Goal: Task Accomplishment & Management: Complete application form

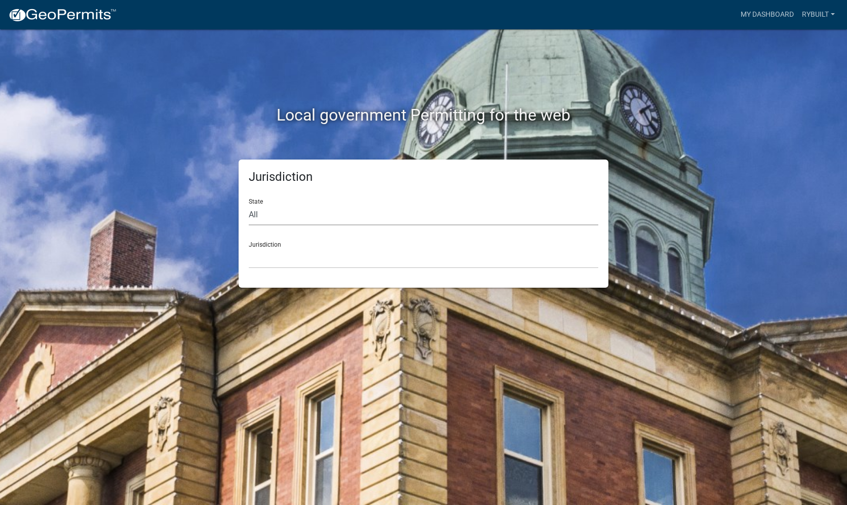
click at [276, 222] on select "All [US_STATE] [US_STATE] [US_STATE] [US_STATE] [US_STATE] [US_STATE] [US_STATE…" at bounding box center [424, 215] width 350 height 21
select select "[US_STATE]"
click at [280, 256] on select "City of [GEOGRAPHIC_DATA], [US_STATE] City of [GEOGRAPHIC_DATA], [US_STATE] Cit…" at bounding box center [424, 258] width 350 height 21
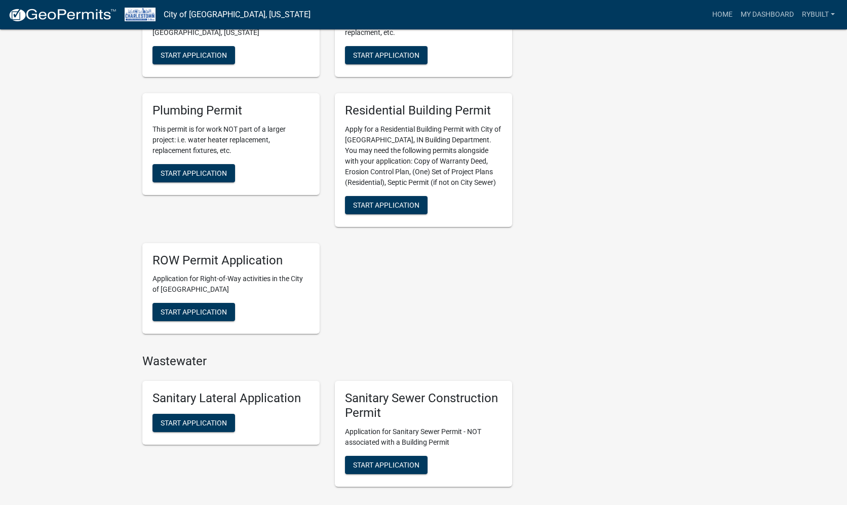
scroll to position [476, 0]
click at [376, 205] on span "Start Application" at bounding box center [386, 205] width 66 height 8
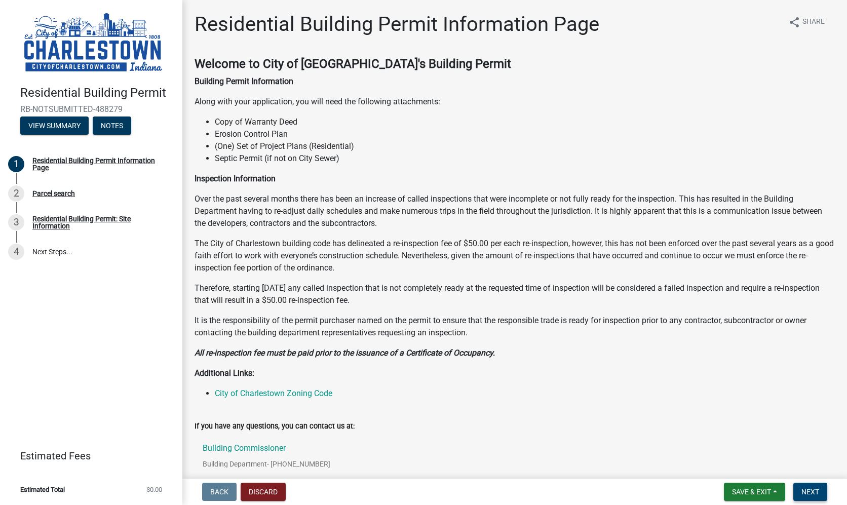
click at [806, 493] on span "Next" at bounding box center [811, 492] width 18 height 8
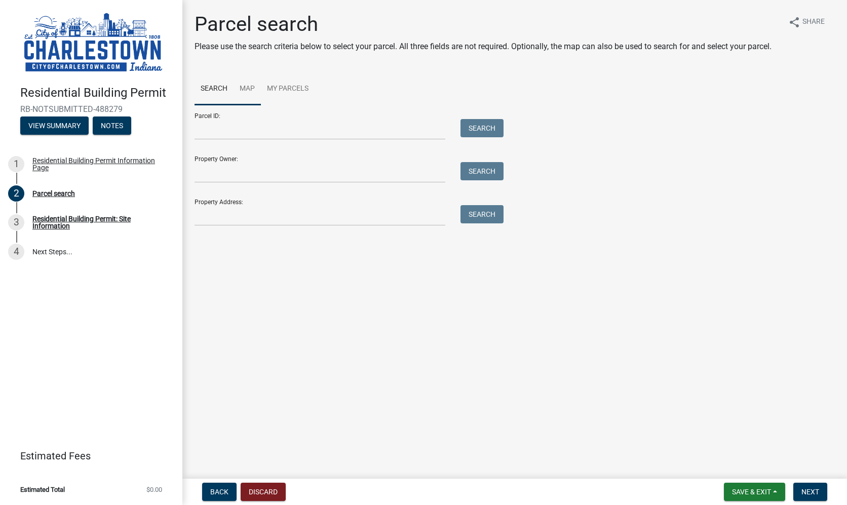
click at [249, 94] on link "Map" at bounding box center [247, 89] width 27 height 32
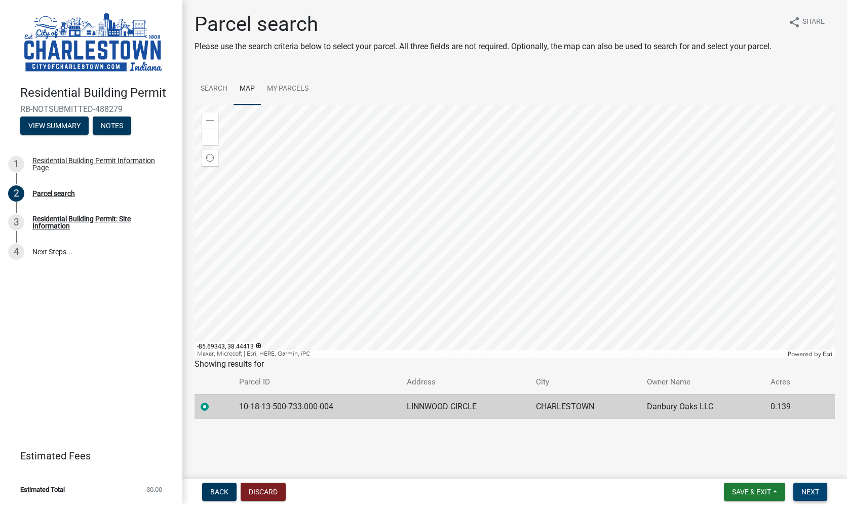
click at [809, 488] on span "Next" at bounding box center [811, 492] width 18 height 8
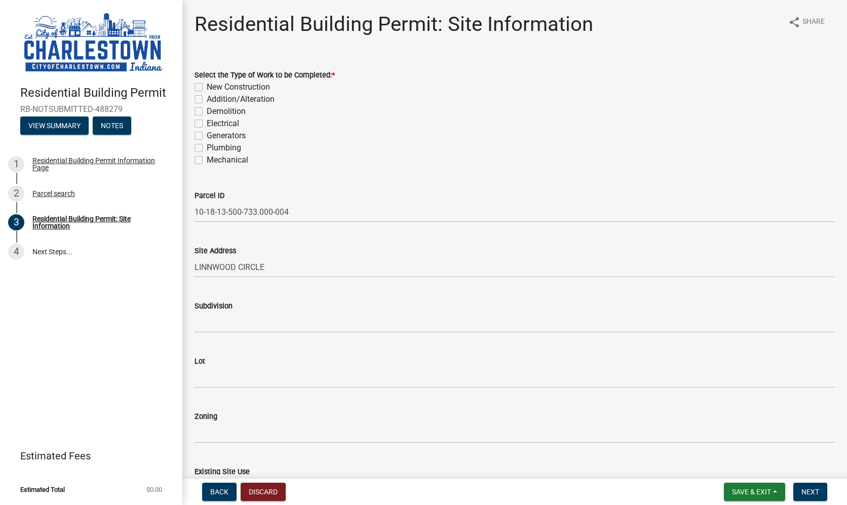
click at [194, 268] on div "Site Address [GEOGRAPHIC_DATA]" at bounding box center [515, 254] width 656 height 47
click at [196, 268] on input "LINNWOOD CIRCLE" at bounding box center [515, 267] width 641 height 21
type input "[STREET_ADDRESS]"
click at [220, 324] on input "Subdivision" at bounding box center [515, 322] width 641 height 21
type input "C"
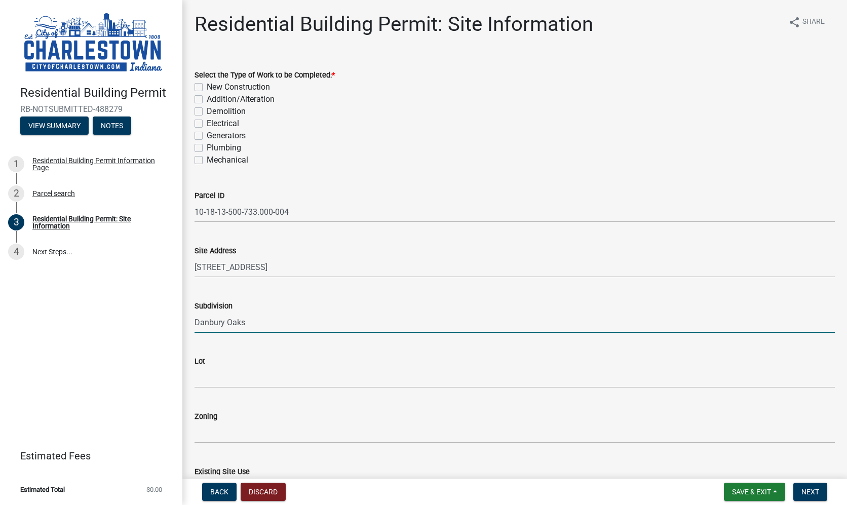
type input "Danbury Oaks"
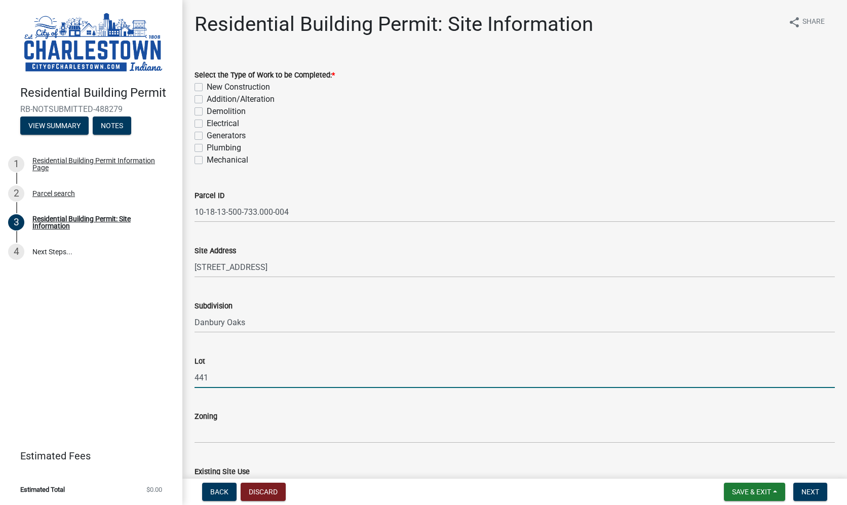
type input "441"
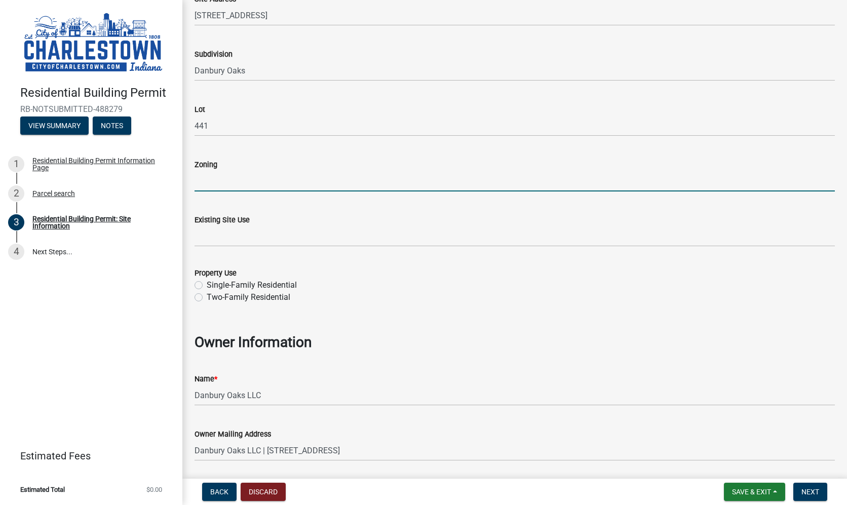
scroll to position [263, 0]
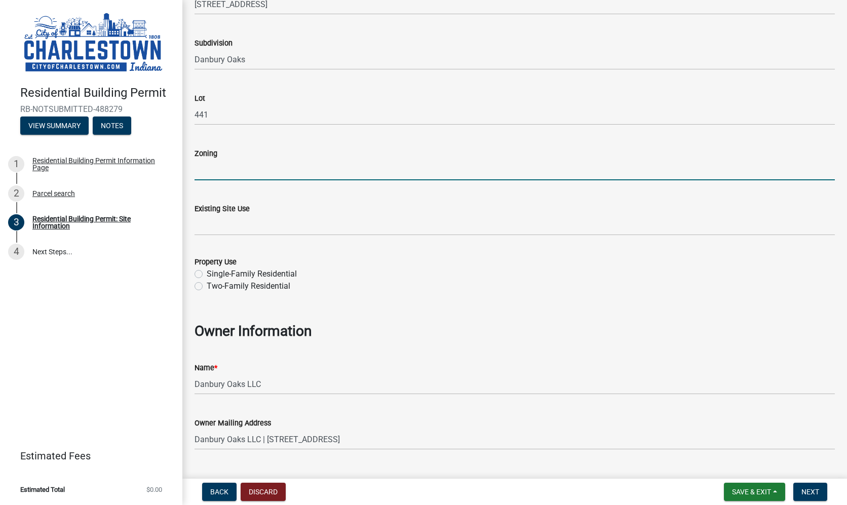
click at [207, 275] on label "Single-Family Residential" at bounding box center [252, 274] width 90 height 12
click at [207, 275] on input "Single-Family Residential" at bounding box center [210, 271] width 7 height 7
radio input "true"
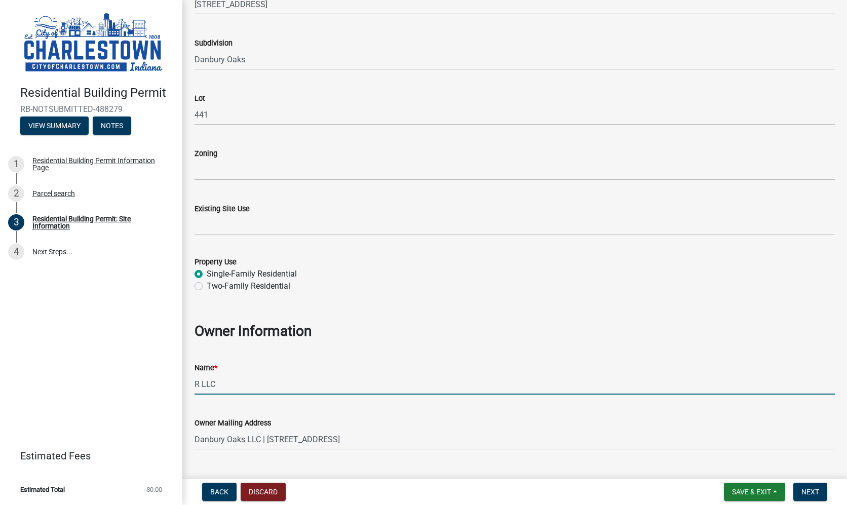
drag, startPoint x: 246, startPoint y: 385, endPoint x: 170, endPoint y: 382, distance: 76.1
click at [170, 382] on div "Residential Building Permit RB-NOTSUBMITTED-488279 View Summary Notes 1 Residen…" at bounding box center [423, 252] width 847 height 505
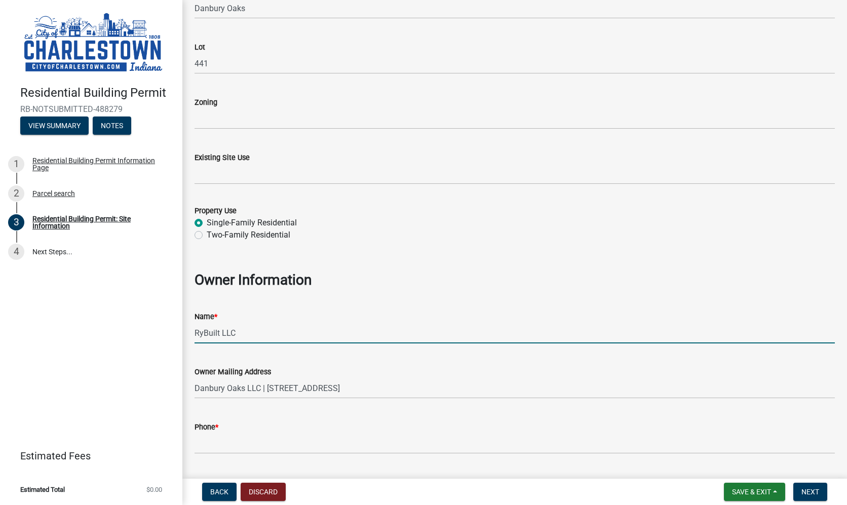
scroll to position [331, 0]
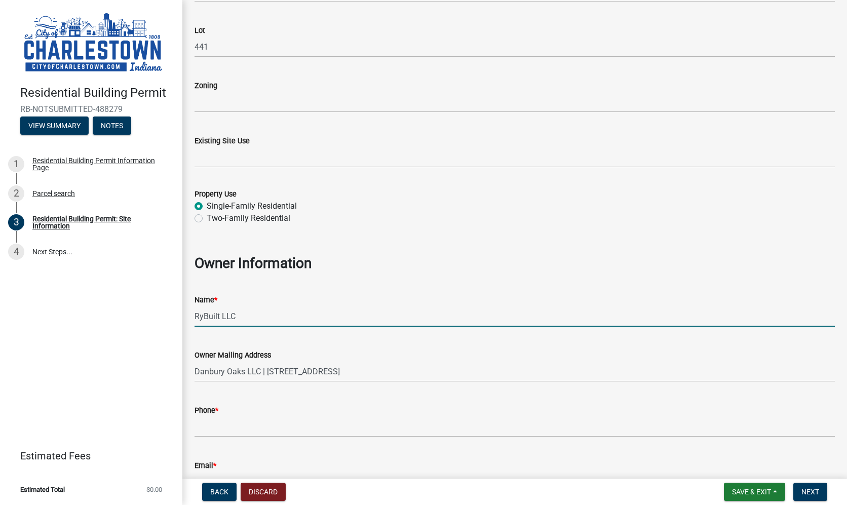
type input "RyBuilt LLC"
click at [315, 372] on input "Danbury Oaks LLC | [STREET_ADDRESS]" at bounding box center [515, 371] width 641 height 21
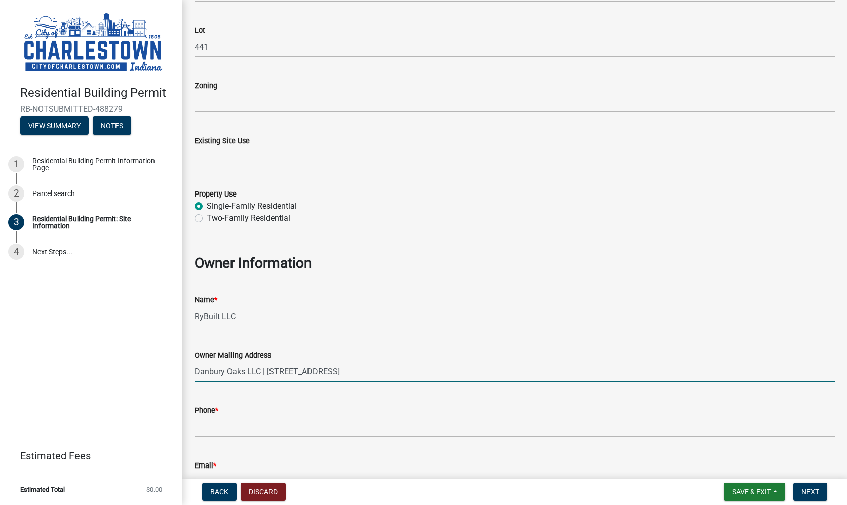
click at [315, 372] on input "Danbury Oaks LLC | [STREET_ADDRESS]" at bounding box center [515, 371] width 641 height 21
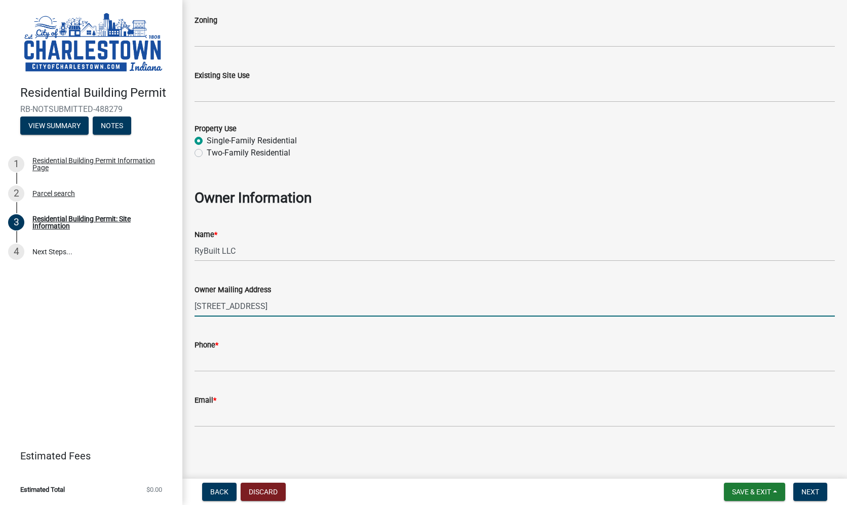
scroll to position [396, 0]
type input "[STREET_ADDRESS]"
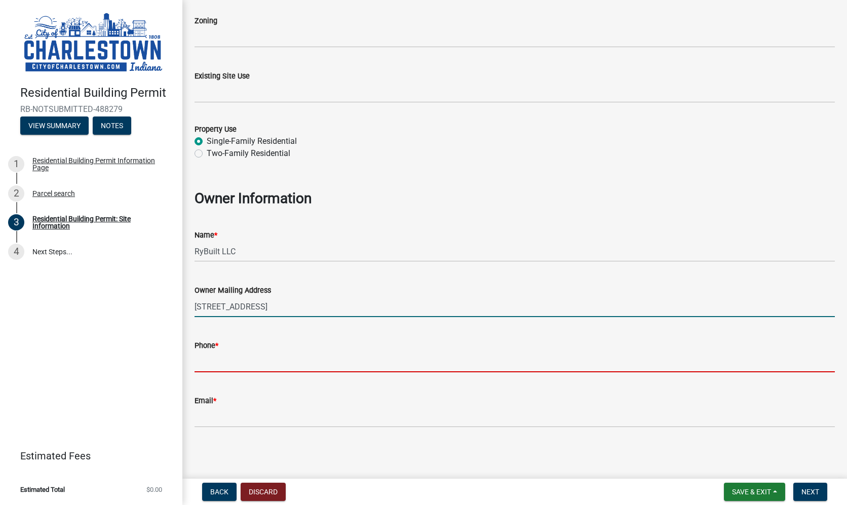
click at [276, 358] on input "Phone *" at bounding box center [515, 362] width 641 height 21
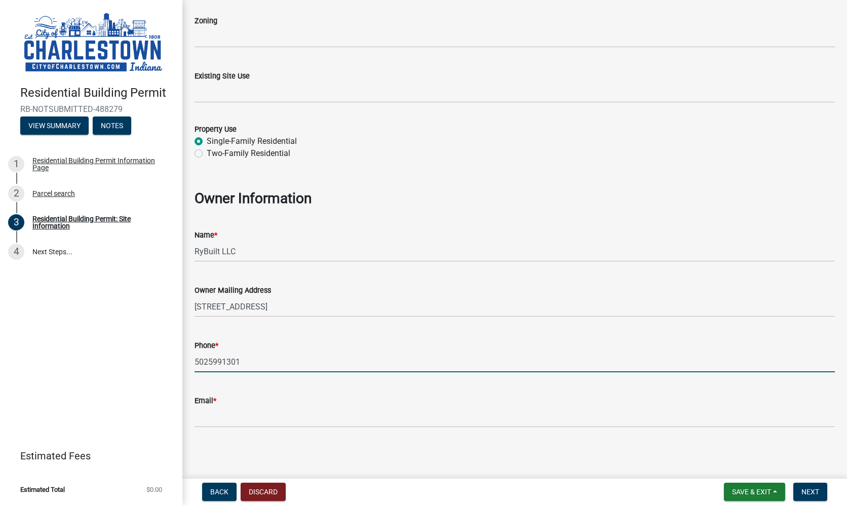
type input "5025991301"
click at [262, 415] on input "Email *" at bounding box center [515, 417] width 641 height 21
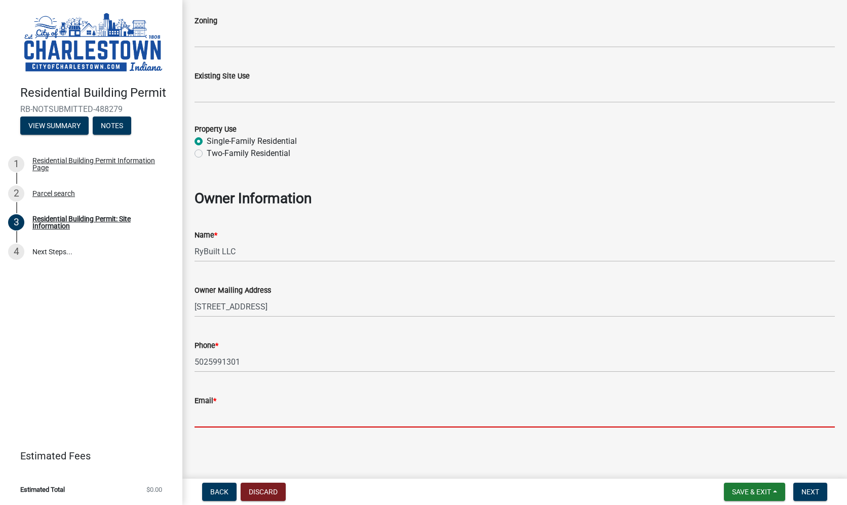
type input "[PERSON_NAME][EMAIL_ADDRESS][DOMAIN_NAME]"
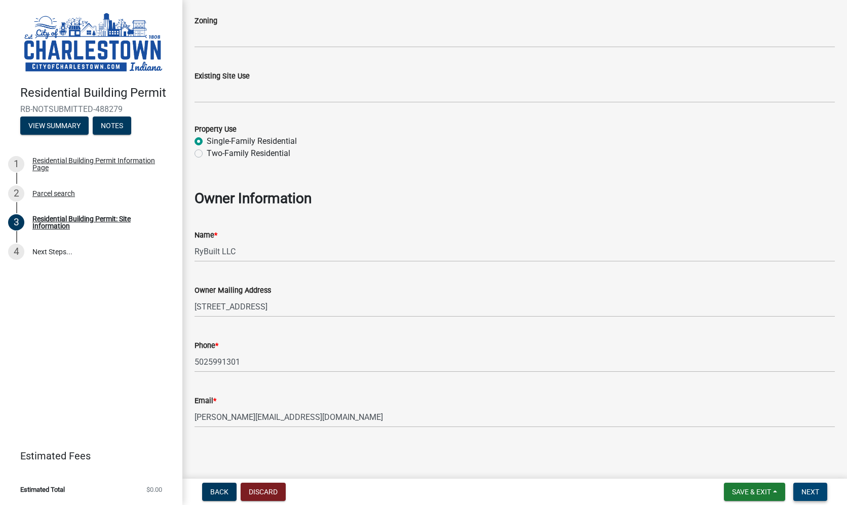
click at [816, 492] on span "Next" at bounding box center [811, 492] width 18 height 8
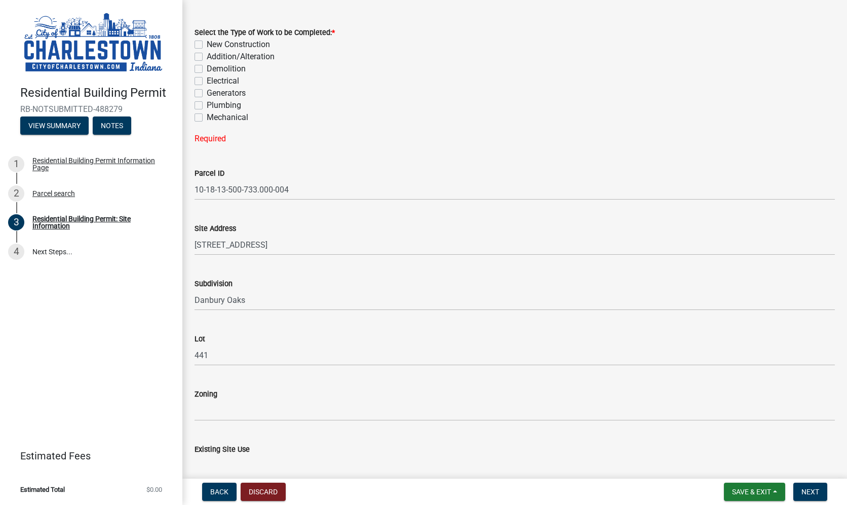
scroll to position [42, 0]
click at [207, 43] on label "New Construction" at bounding box center [238, 46] width 63 height 12
click at [207, 43] on input "New Construction" at bounding box center [210, 43] width 7 height 7
checkbox input "true"
checkbox input "false"
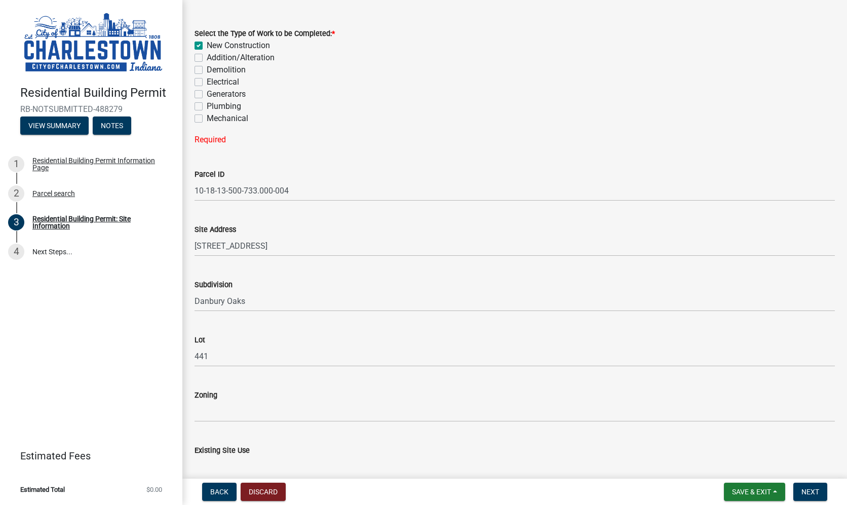
checkbox input "false"
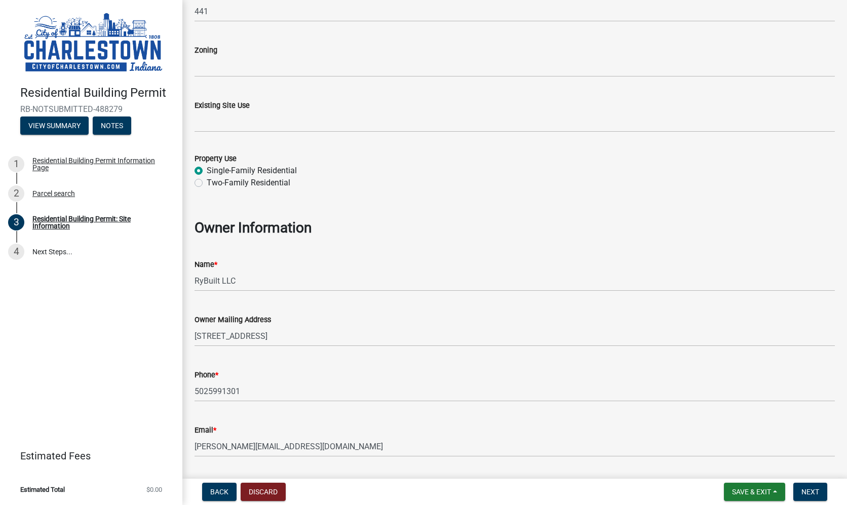
scroll to position [364, 0]
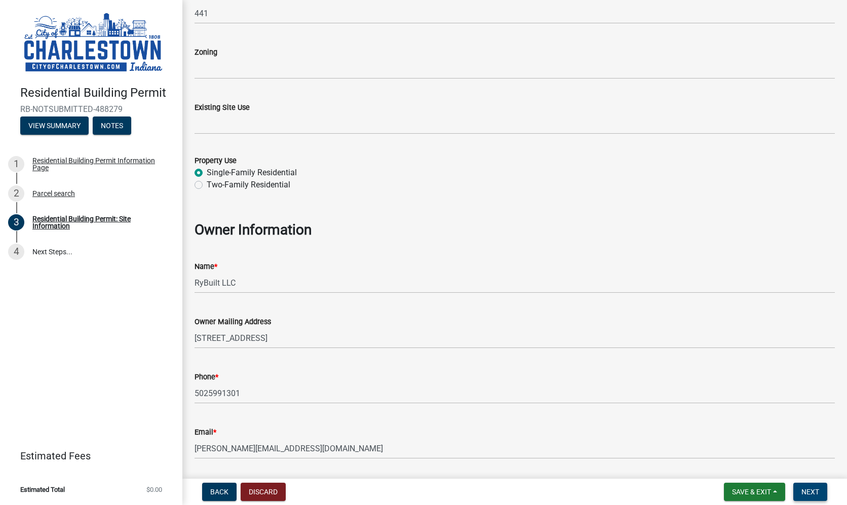
click at [813, 491] on span "Next" at bounding box center [811, 492] width 18 height 8
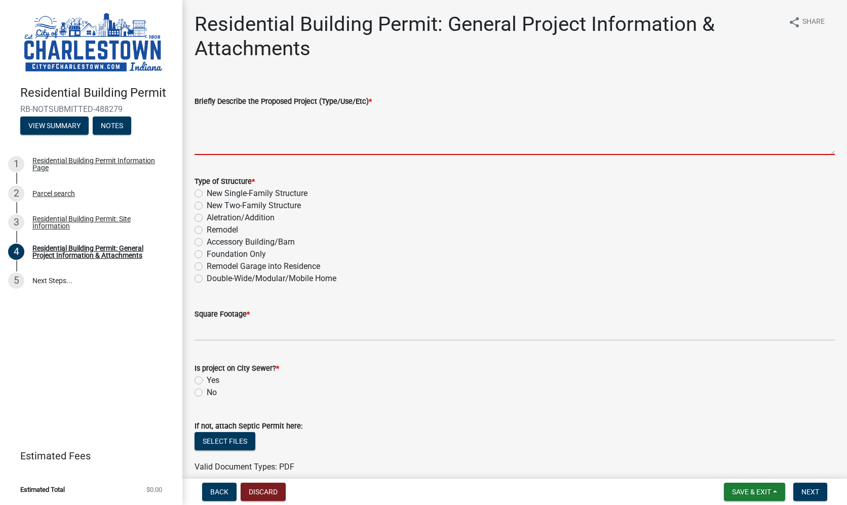
click at [239, 146] on textarea "Briefly Describe the Proposed Project (Type/Use/Etc) *" at bounding box center [515, 131] width 641 height 48
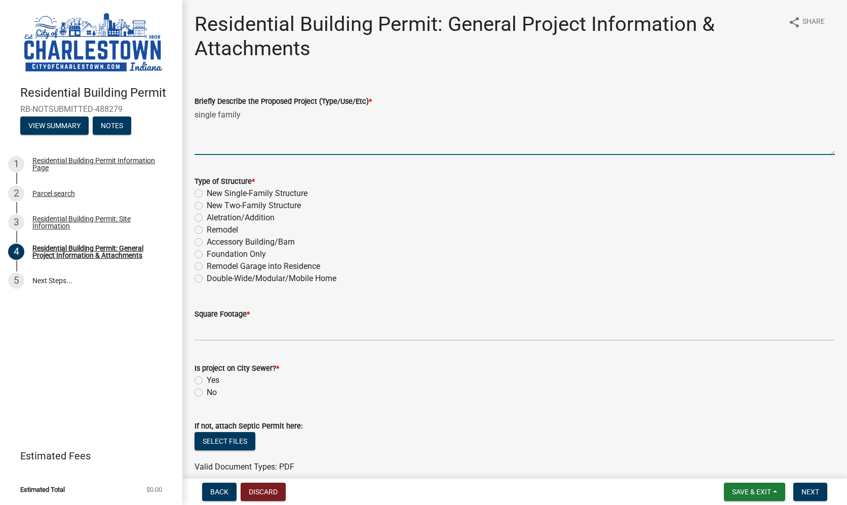
type textarea "single family"
click at [207, 190] on label "New Single-Family Structure" at bounding box center [257, 194] width 101 height 12
click at [207, 190] on input "New Single-Family Structure" at bounding box center [210, 191] width 7 height 7
radio input "true"
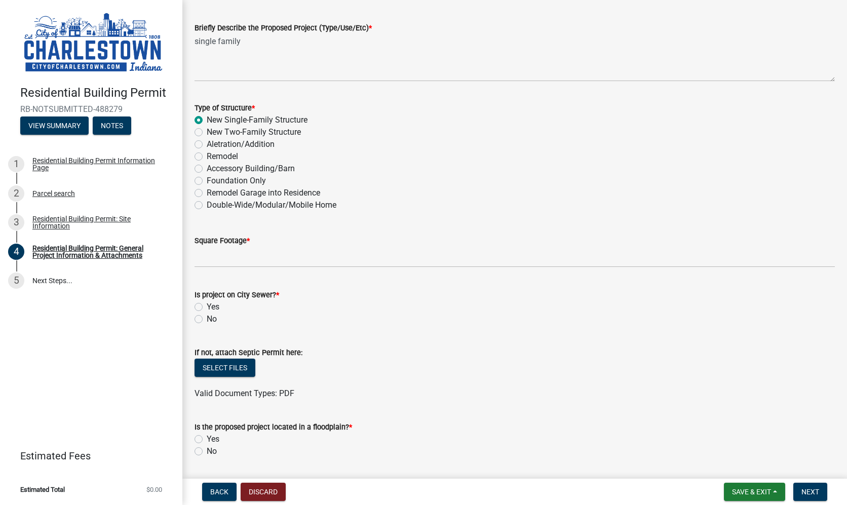
scroll to position [77, 0]
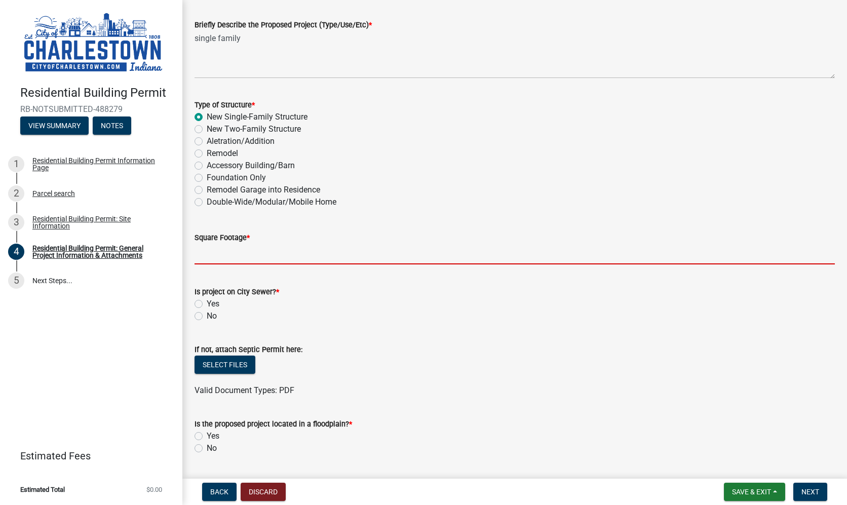
click at [226, 253] on input "text" at bounding box center [515, 254] width 641 height 21
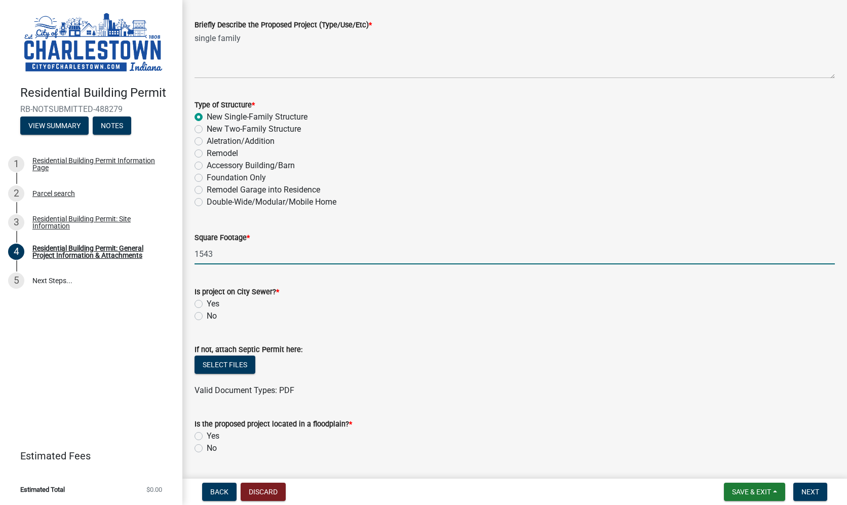
type input "1543"
click at [207, 302] on label "Yes" at bounding box center [213, 304] width 13 height 12
click at [207, 302] on input "Yes" at bounding box center [210, 301] width 7 height 7
radio input "true"
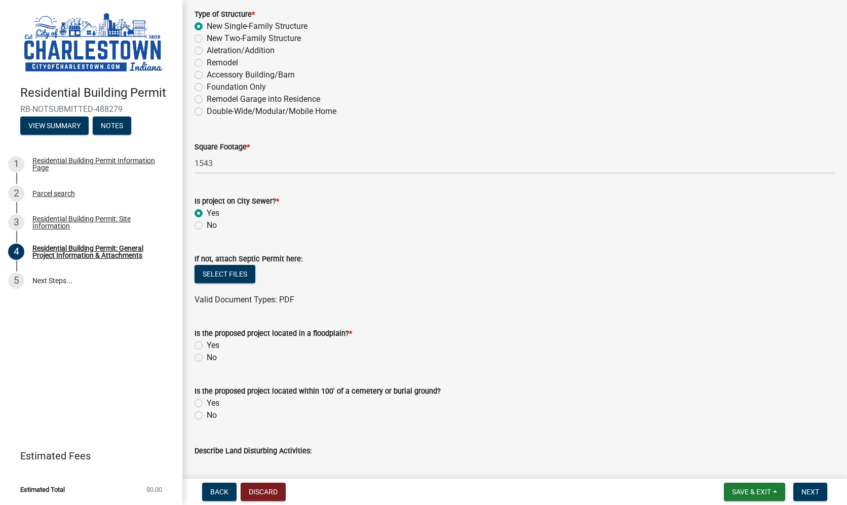
scroll to position [167, 0]
click at [207, 359] on label "No" at bounding box center [212, 358] width 10 height 12
click at [207, 359] on input "No" at bounding box center [210, 355] width 7 height 7
radio input "true"
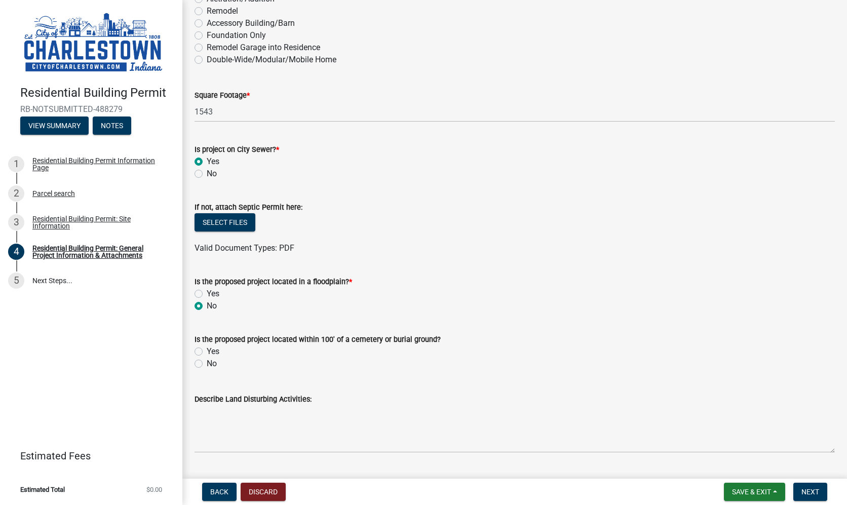
scroll to position [225, 0]
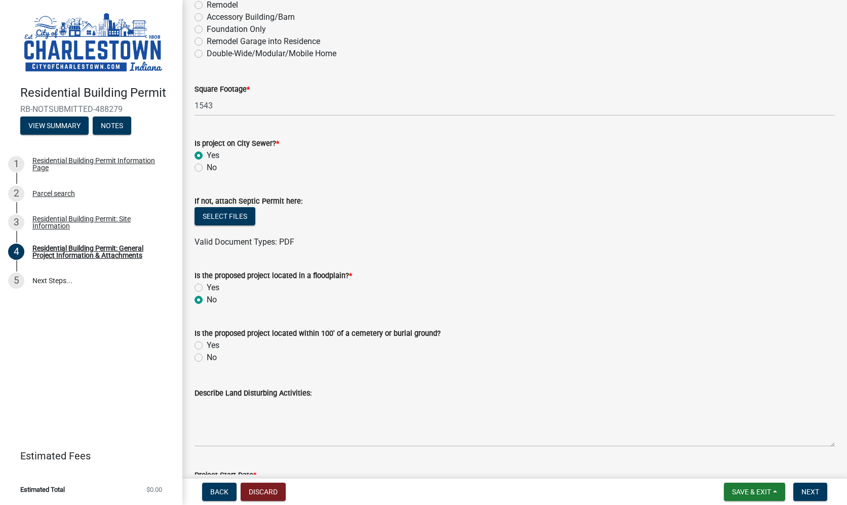
click at [207, 357] on label "No" at bounding box center [212, 358] width 10 height 12
click at [207, 357] on input "No" at bounding box center [210, 355] width 7 height 7
radio input "true"
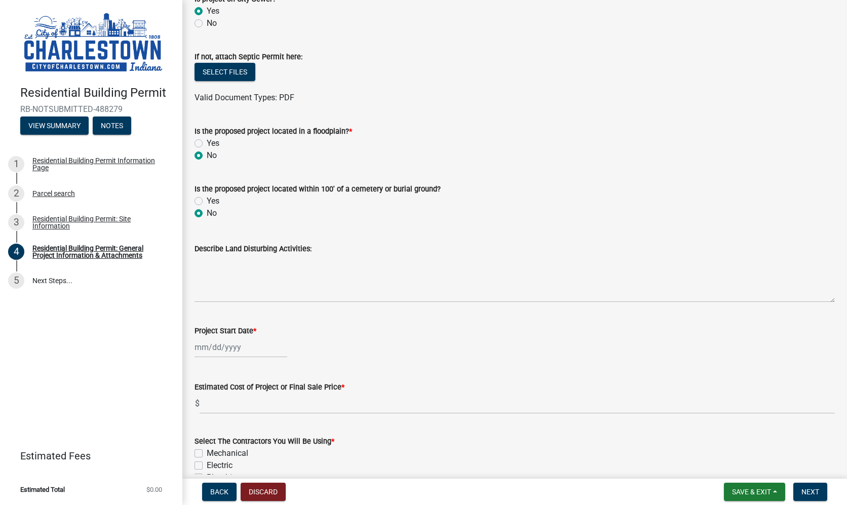
scroll to position [373, 0]
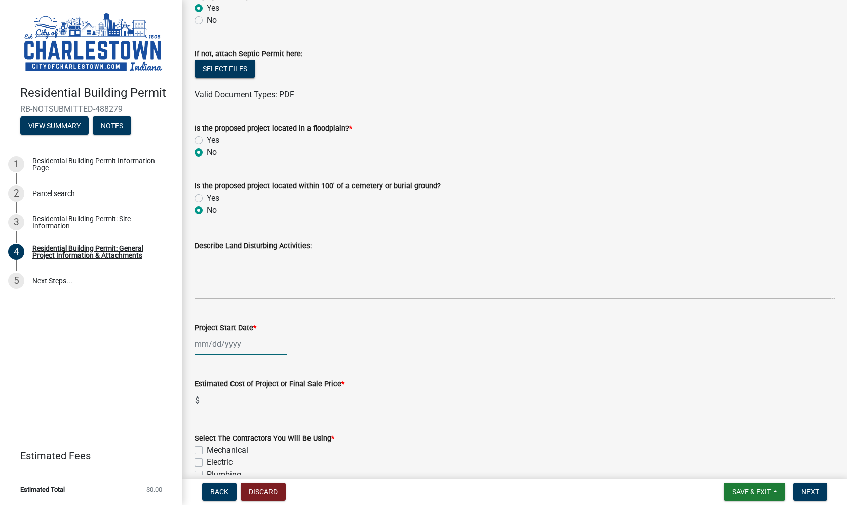
click at [211, 348] on div at bounding box center [241, 344] width 93 height 21
select select "10"
select select "2025"
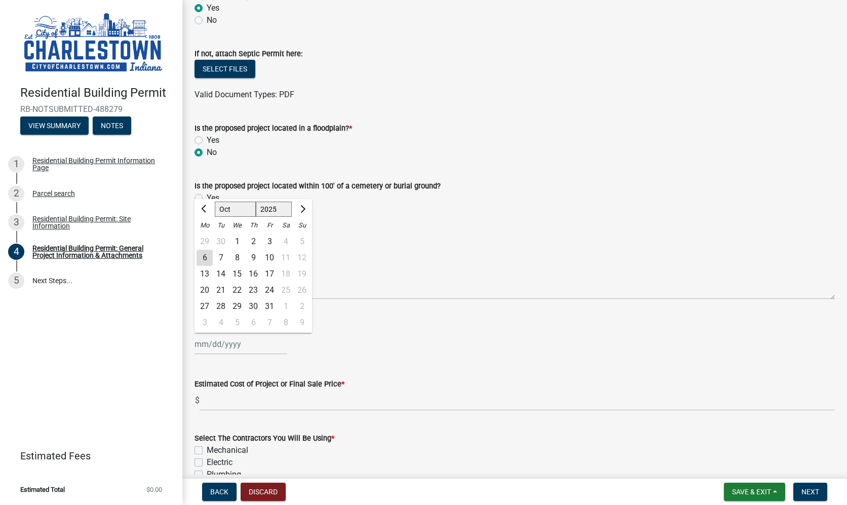
click at [204, 257] on div "6" at bounding box center [205, 258] width 16 height 16
type input "[DATE]"
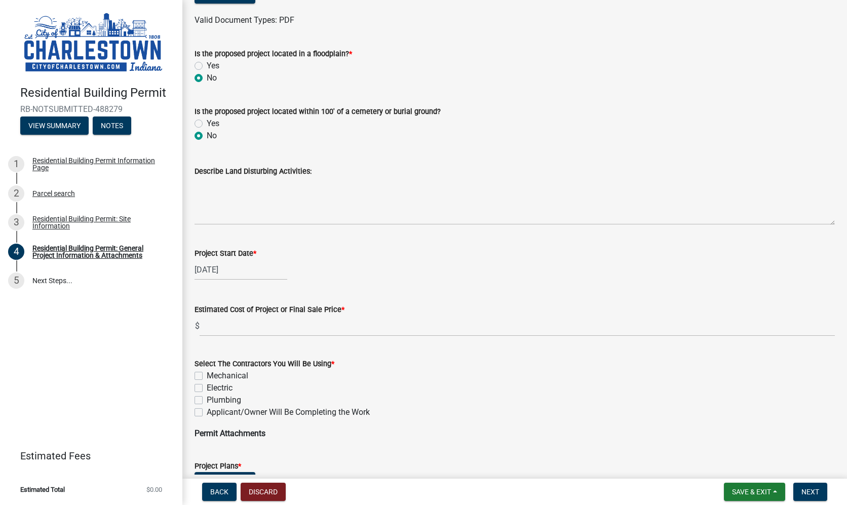
scroll to position [462, 0]
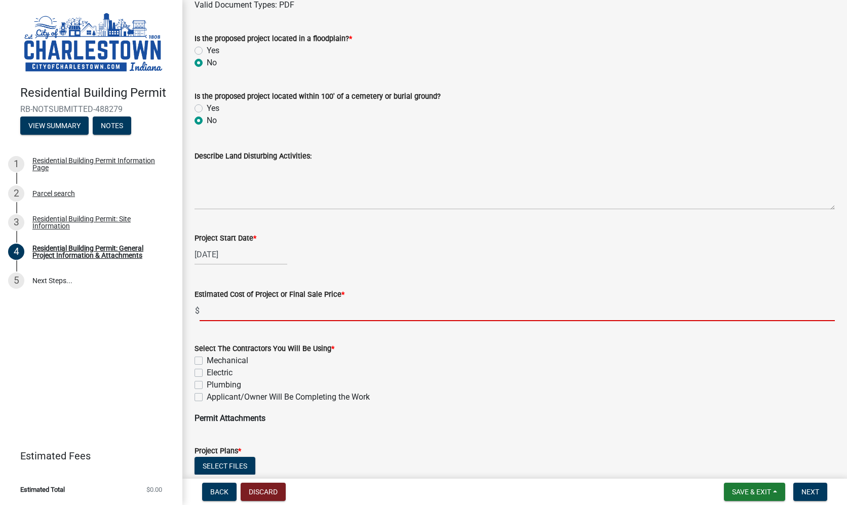
click at [235, 312] on input "text" at bounding box center [518, 311] width 636 height 21
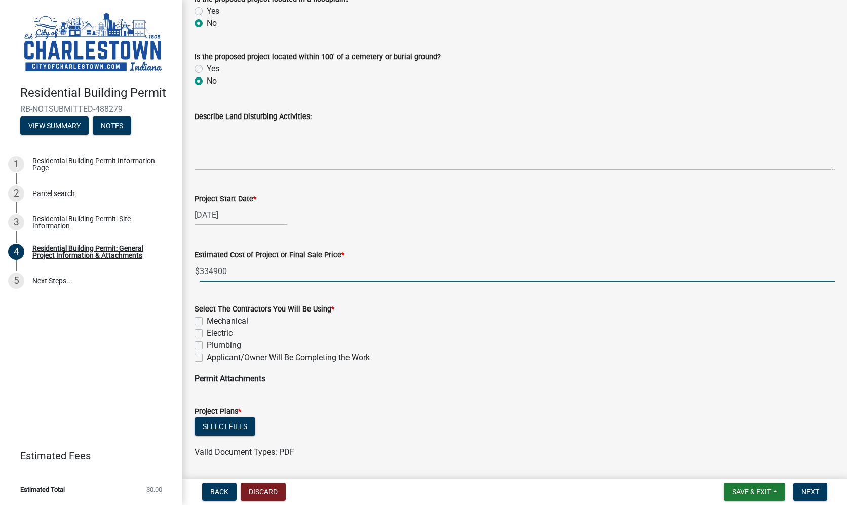
scroll to position [506, 0]
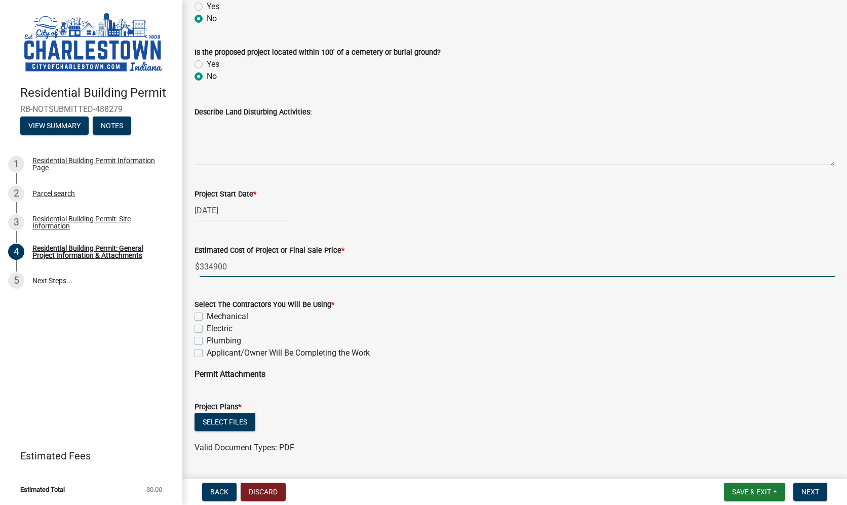
type input "334900"
click at [207, 316] on label "Mechanical" at bounding box center [228, 317] width 42 height 12
click at [207, 316] on input "Mechanical" at bounding box center [210, 314] width 7 height 7
checkbox input "true"
checkbox input "false"
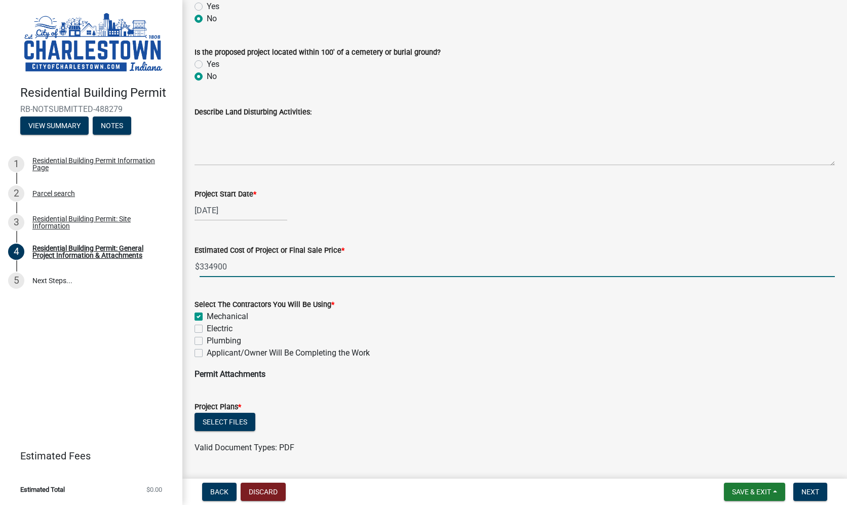
checkbox input "false"
click at [198, 324] on div "Electric" at bounding box center [515, 329] width 641 height 12
click at [207, 340] on label "Plumbing" at bounding box center [224, 341] width 34 height 12
click at [207, 340] on input "Plumbing" at bounding box center [210, 338] width 7 height 7
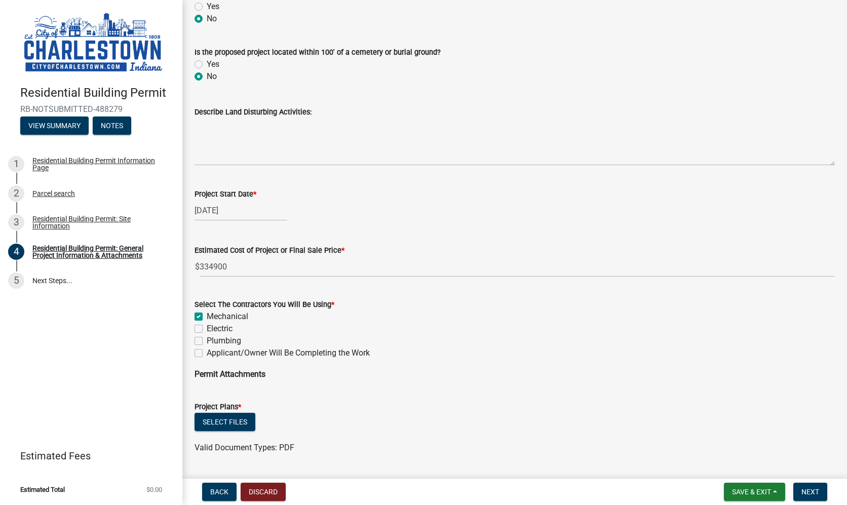
checkbox input "true"
checkbox input "false"
checkbox input "true"
checkbox input "false"
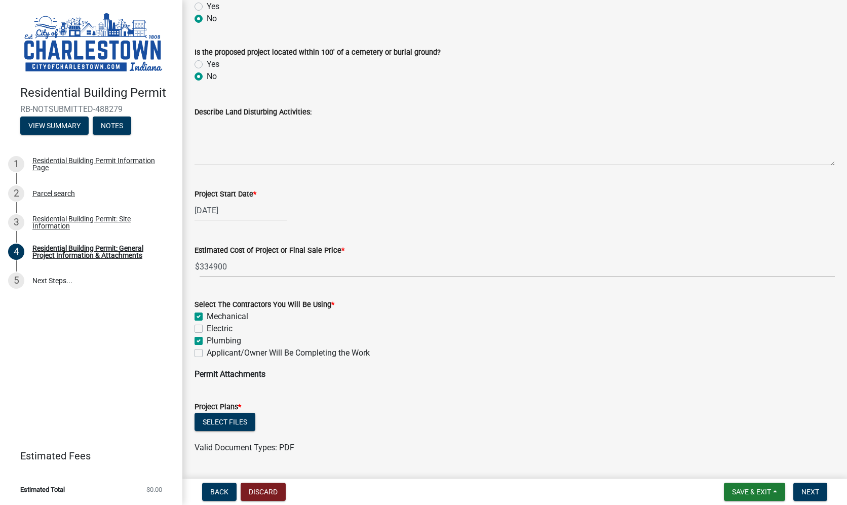
click at [207, 326] on label "Electric" at bounding box center [220, 329] width 26 height 12
click at [207, 326] on input "Electric" at bounding box center [210, 326] width 7 height 7
checkbox input "true"
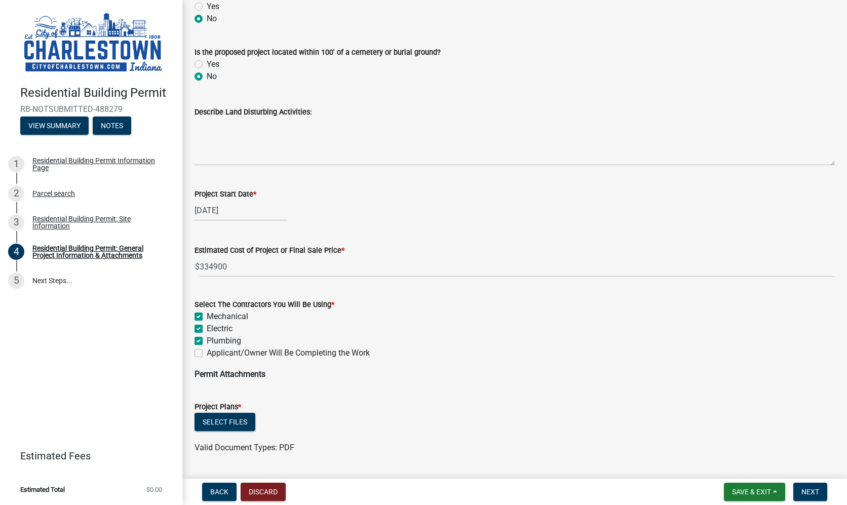
checkbox input "true"
checkbox input "false"
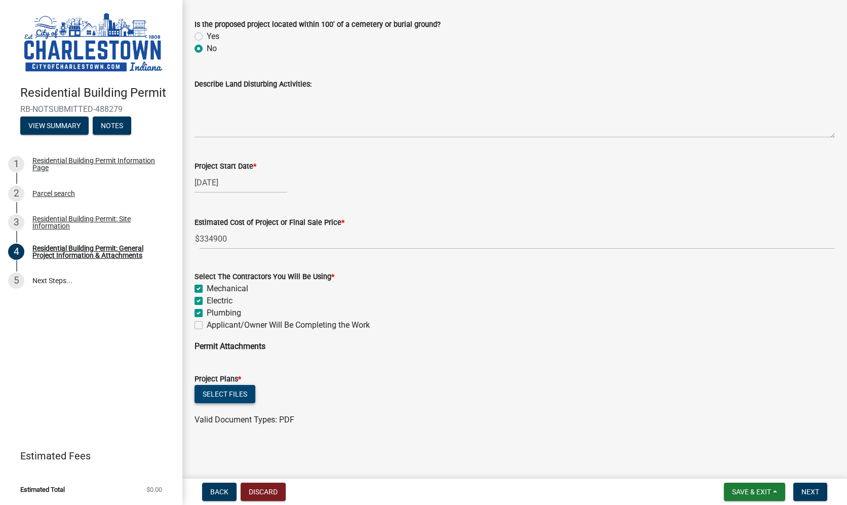
scroll to position [534, 0]
click at [215, 396] on button "Select files" at bounding box center [225, 394] width 61 height 18
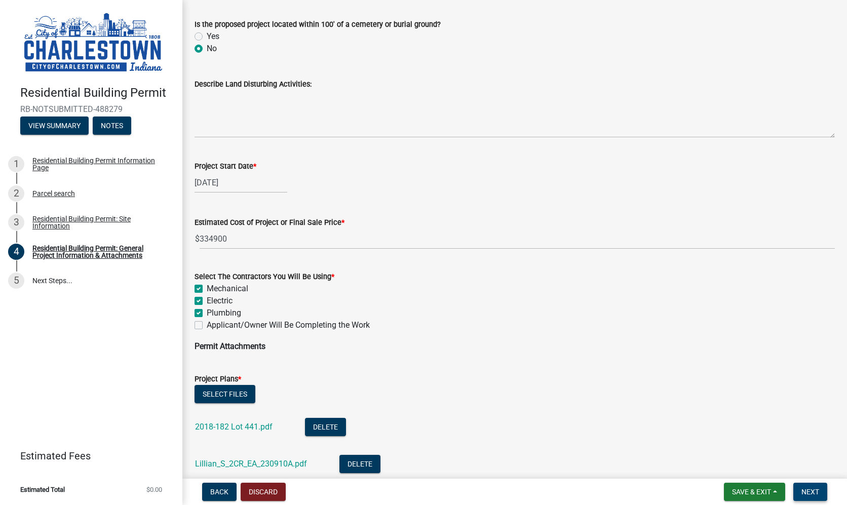
click at [808, 494] on span "Next" at bounding box center [811, 492] width 18 height 8
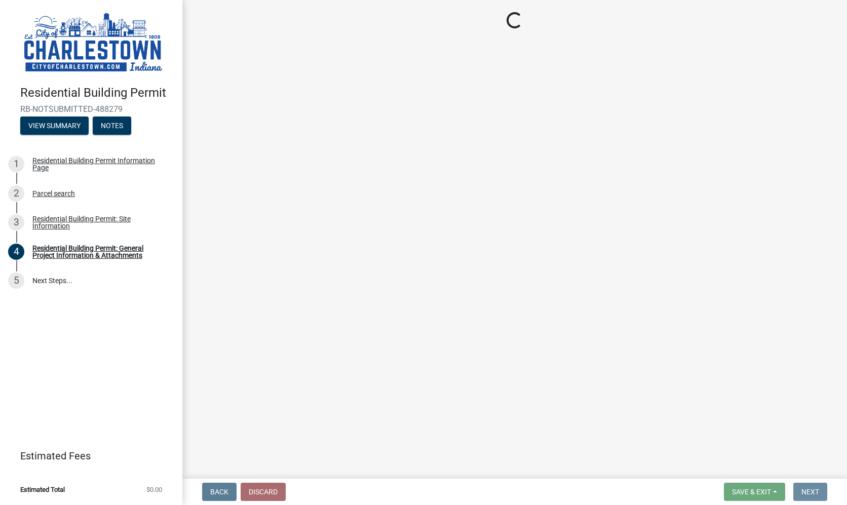
scroll to position [0, 0]
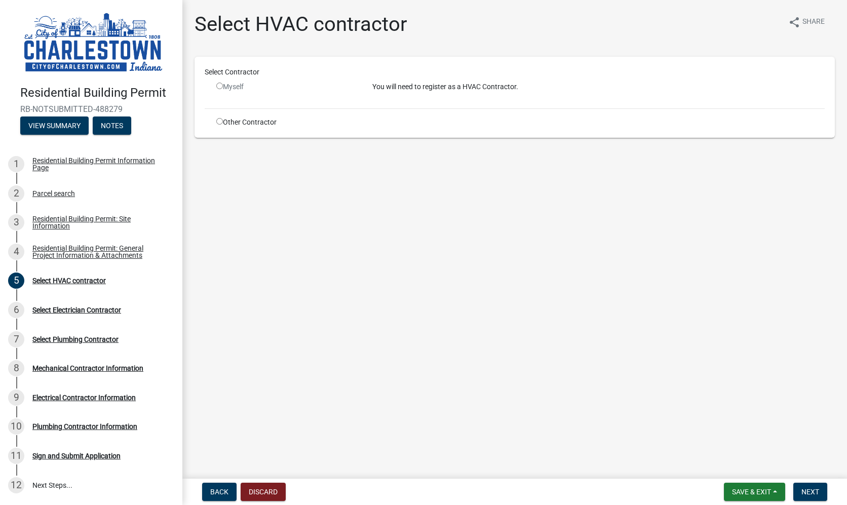
click at [330, 102] on div "Select Contractor Myself You will need to register as a HVAC Contractor. Other …" at bounding box center [515, 97] width 620 height 61
click at [341, 93] on div "Myself" at bounding box center [287, 91] width 156 height 19
click at [385, 97] on div "You will need to register as a HVAC Contractor." at bounding box center [599, 91] width 468 height 19
click at [218, 123] on input "radio" at bounding box center [219, 121] width 7 height 7
radio input "true"
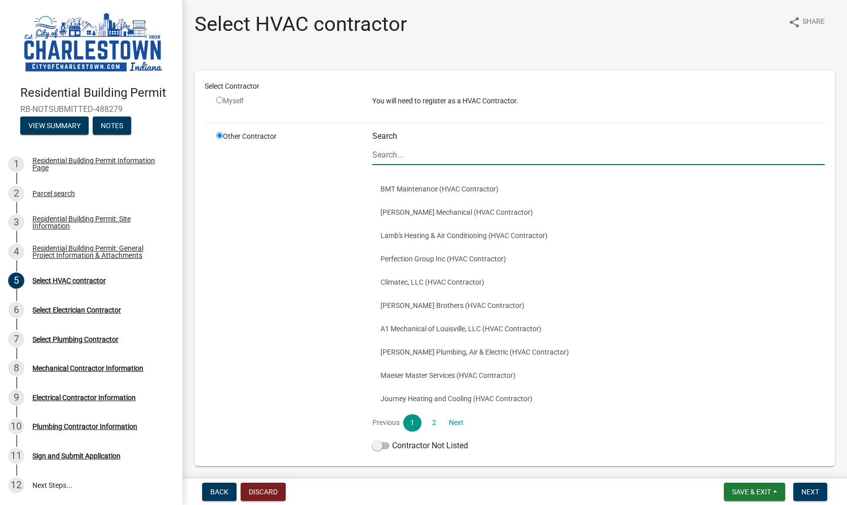
click at [393, 156] on input "Search" at bounding box center [599, 154] width 453 height 21
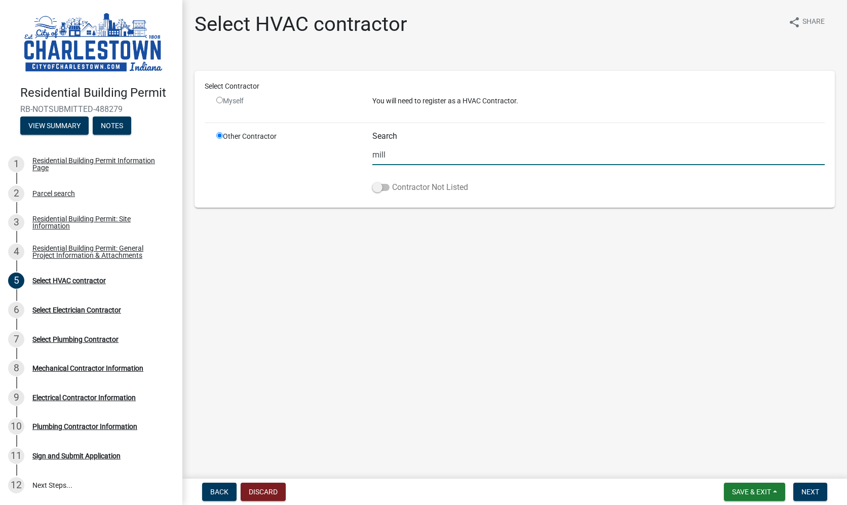
type input "mill"
click at [386, 186] on span at bounding box center [381, 187] width 17 height 7
click at [392, 181] on input "Contractor Not Listed" at bounding box center [392, 181] width 0 height 0
click at [807, 490] on span "Next" at bounding box center [811, 492] width 18 height 8
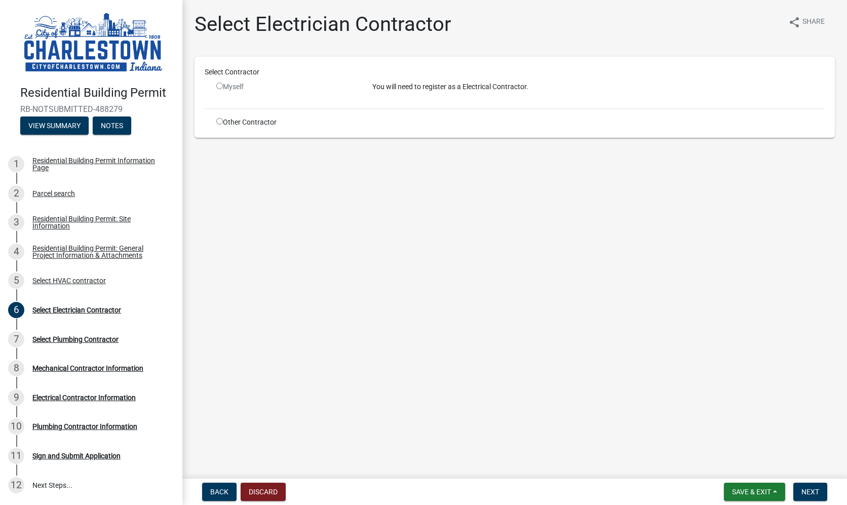
click at [222, 121] on input "radio" at bounding box center [219, 121] width 7 height 7
radio input "true"
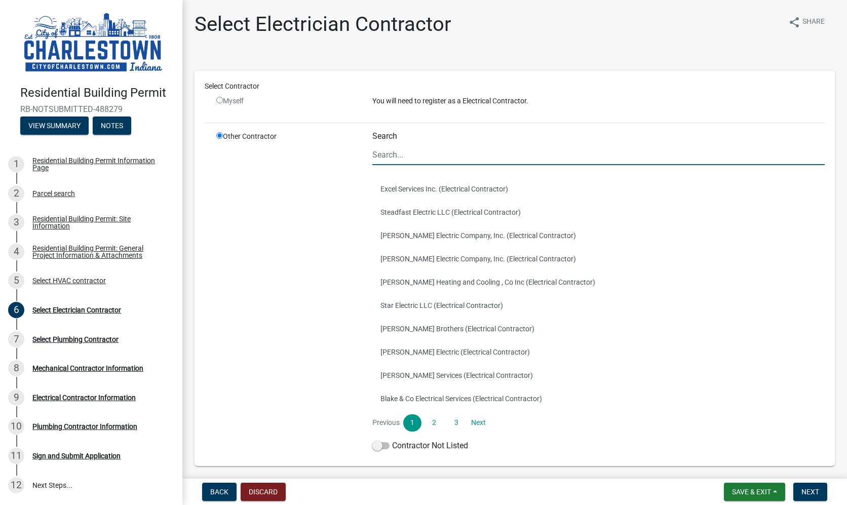
click at [421, 154] on input "Search" at bounding box center [599, 154] width 453 height 21
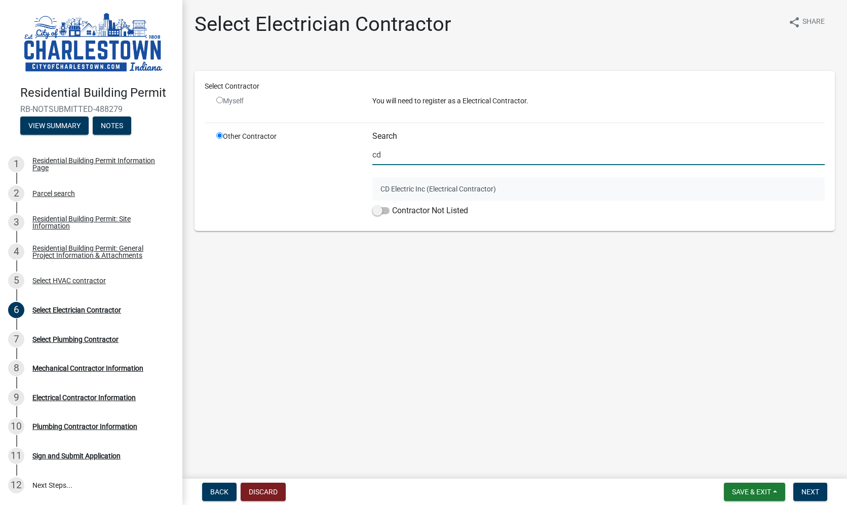
type input "cd"
click at [431, 189] on button "CD Electric Inc (Electrical Contractor)" at bounding box center [599, 188] width 453 height 23
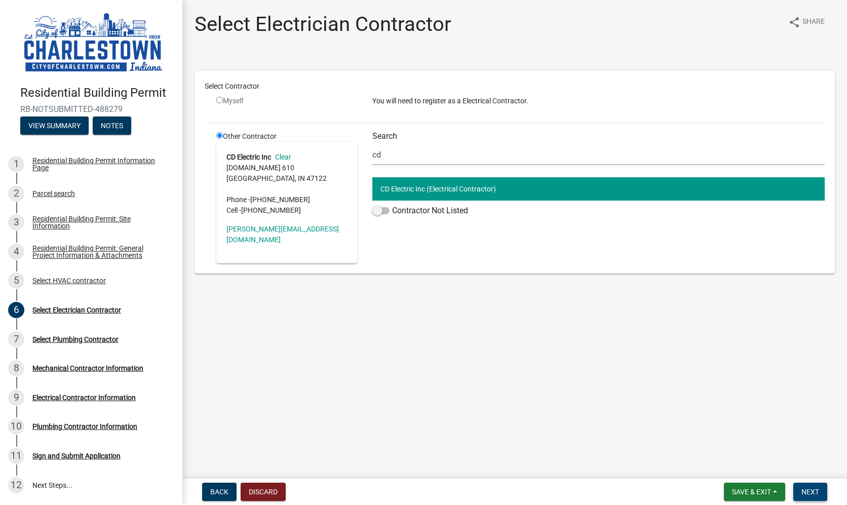
click at [810, 491] on span "Next" at bounding box center [811, 492] width 18 height 8
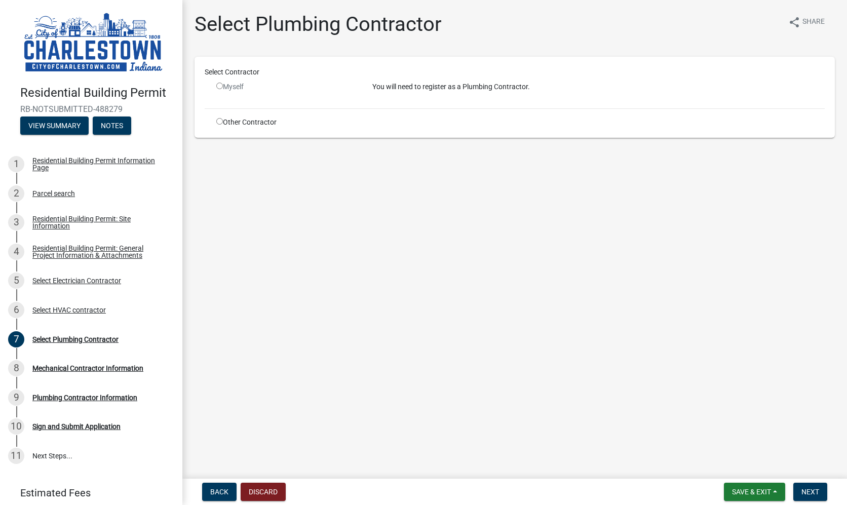
click at [217, 121] on input "radio" at bounding box center [219, 121] width 7 height 7
radio input "true"
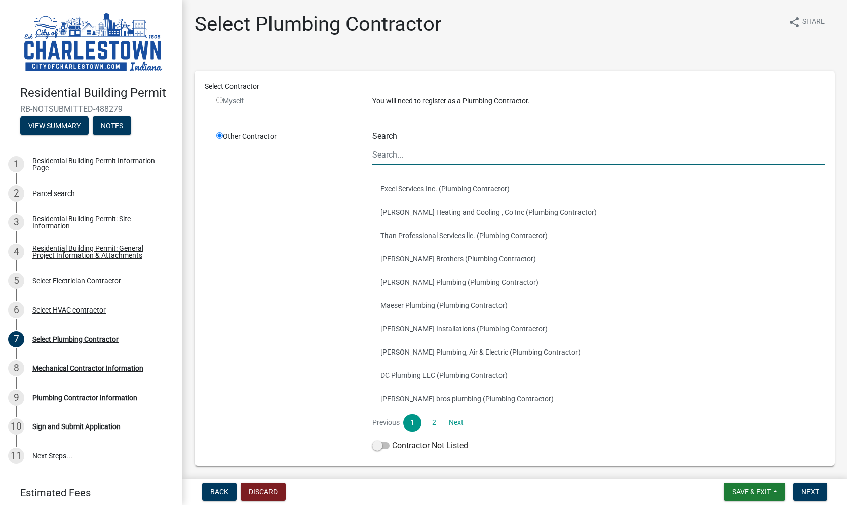
click at [391, 160] on input "Search" at bounding box center [599, 154] width 453 height 21
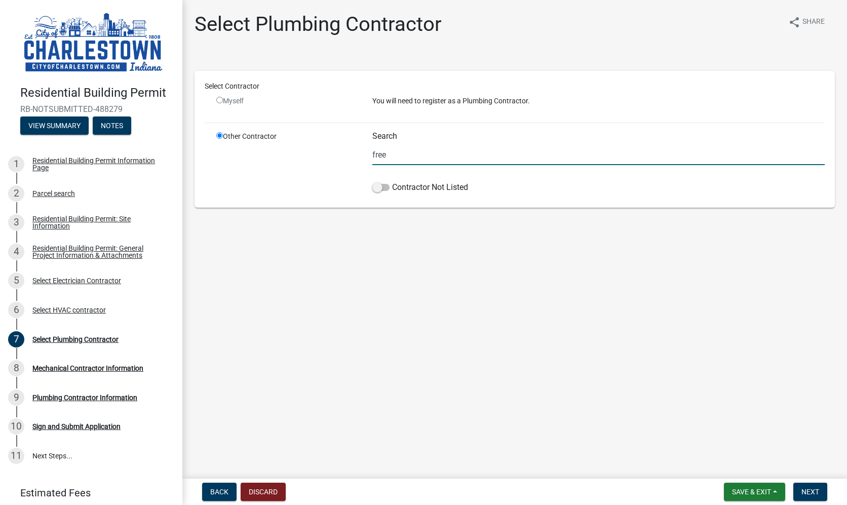
type input "free"
drag, startPoint x: 393, startPoint y: 172, endPoint x: 382, endPoint y: 183, distance: 15.8
click at [382, 183] on label "Contractor Not Listed" at bounding box center [421, 187] width 96 height 12
click at [392, 181] on input "Contractor Not Listed" at bounding box center [392, 181] width 0 height 0
click at [806, 491] on span "Next" at bounding box center [811, 492] width 18 height 8
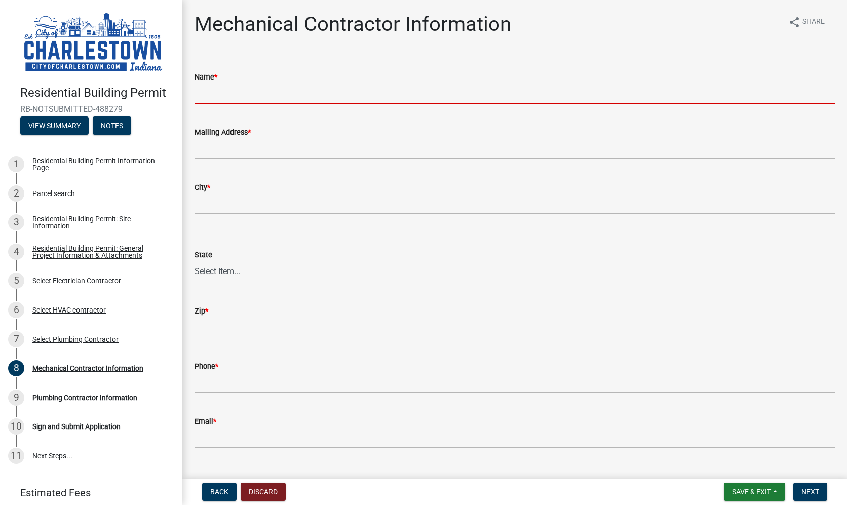
click at [251, 102] on input "Name *" at bounding box center [515, 93] width 641 height 21
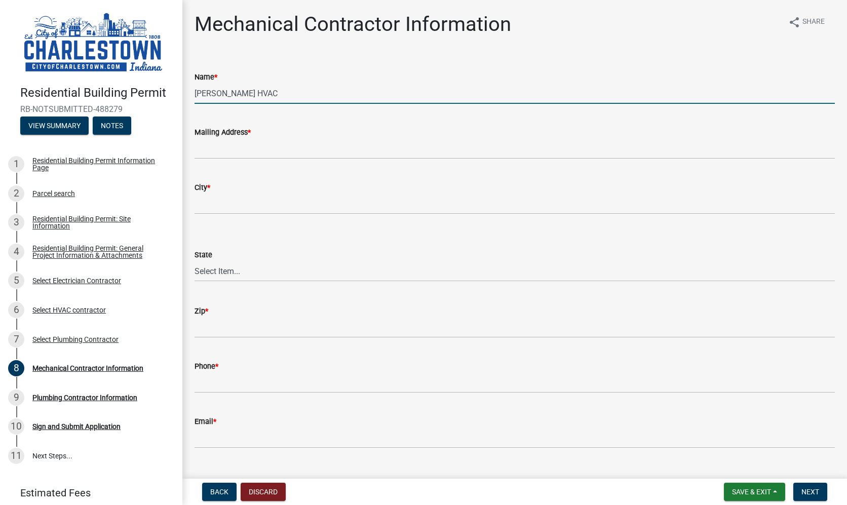
type input "[PERSON_NAME] HVAC"
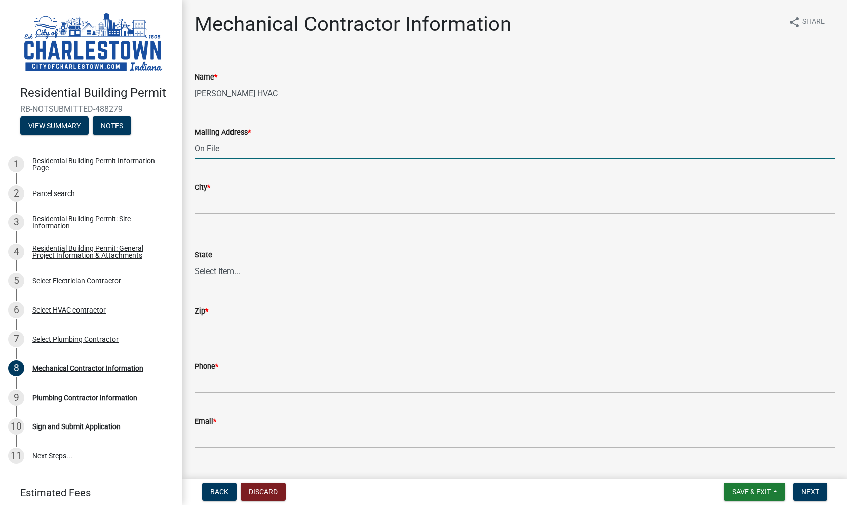
click at [223, 149] on input "On File" at bounding box center [515, 148] width 641 height 21
type input "On File"
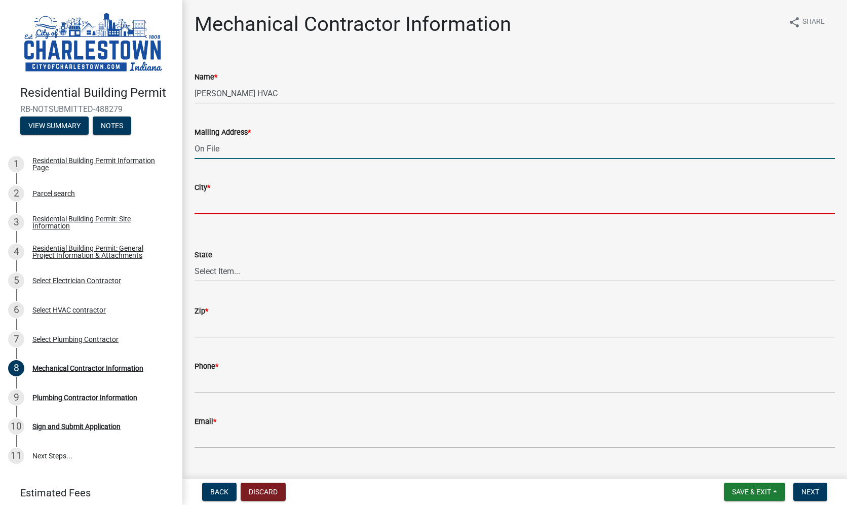
click at [210, 204] on input "City *" at bounding box center [515, 204] width 641 height 21
paste input "On File"
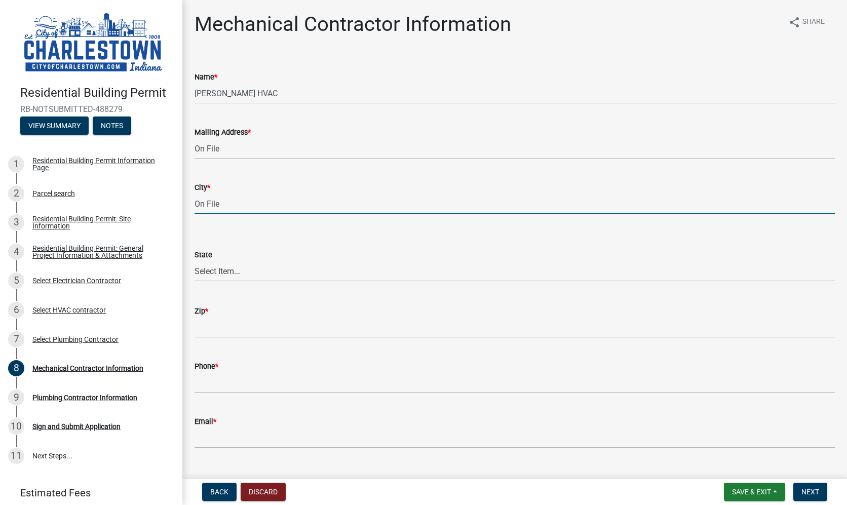
type input "On File"
click at [213, 271] on select "Select Item... [US_STATE] [US_STATE] [US_STATE] [US_STATE] [US_STATE] [US_STATE…" at bounding box center [515, 271] width 641 height 21
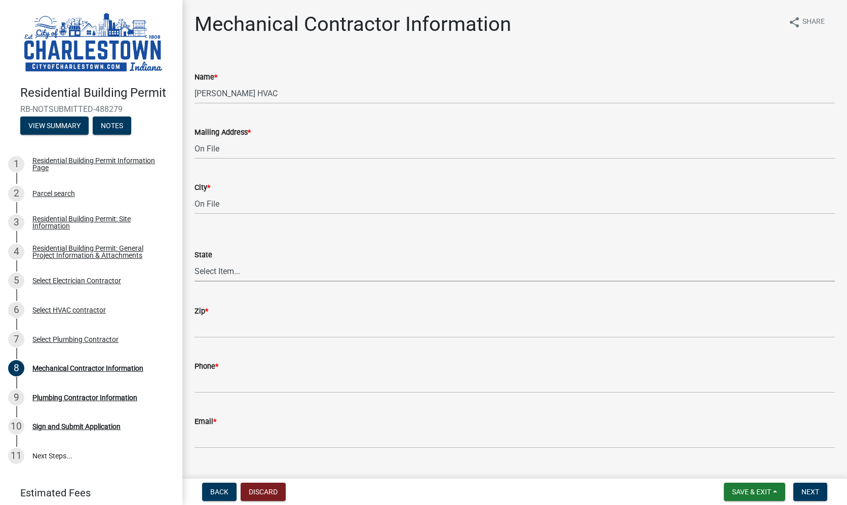
select select "IN"
click at [212, 330] on input "Zip *" at bounding box center [515, 327] width 641 height 21
paste input "On File"
type input "On File"
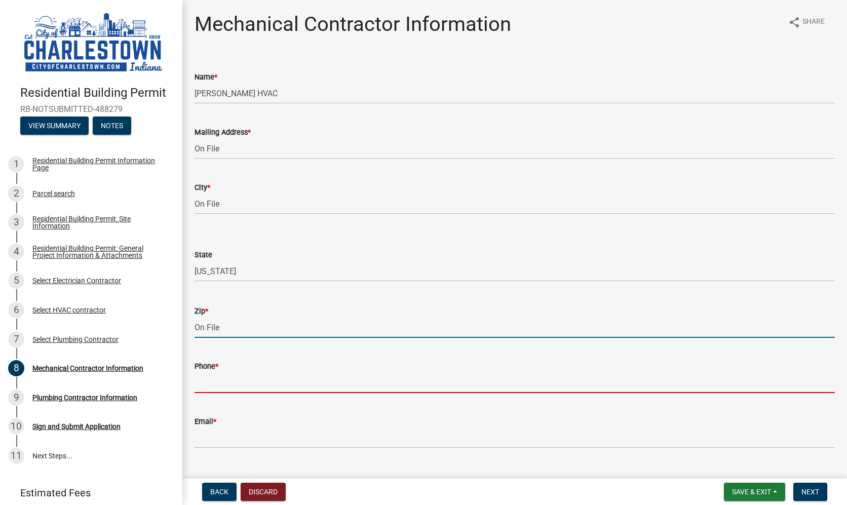
click at [208, 381] on input "Phone *" at bounding box center [515, 383] width 641 height 21
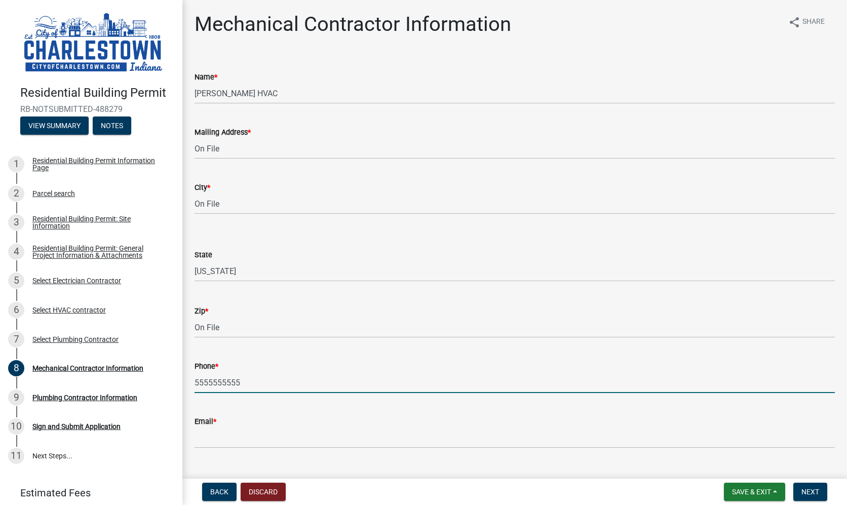
type input "5555555555"
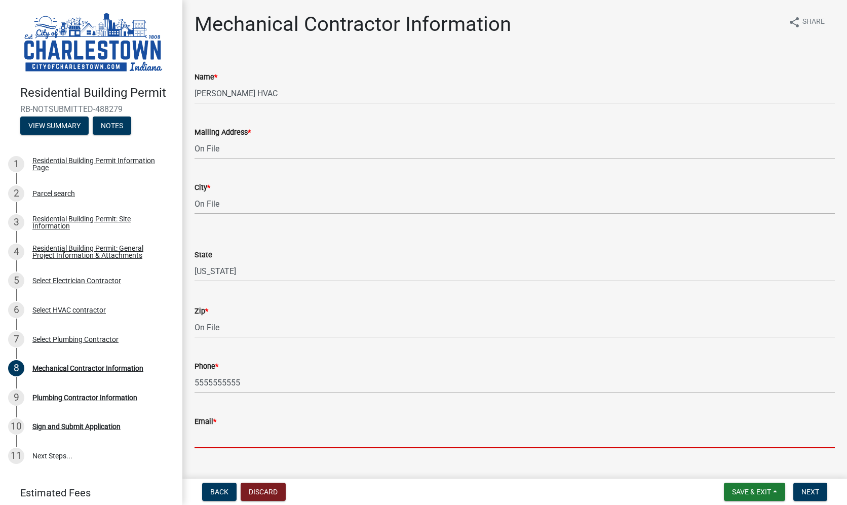
click at [206, 435] on input "Email *" at bounding box center [515, 438] width 641 height 21
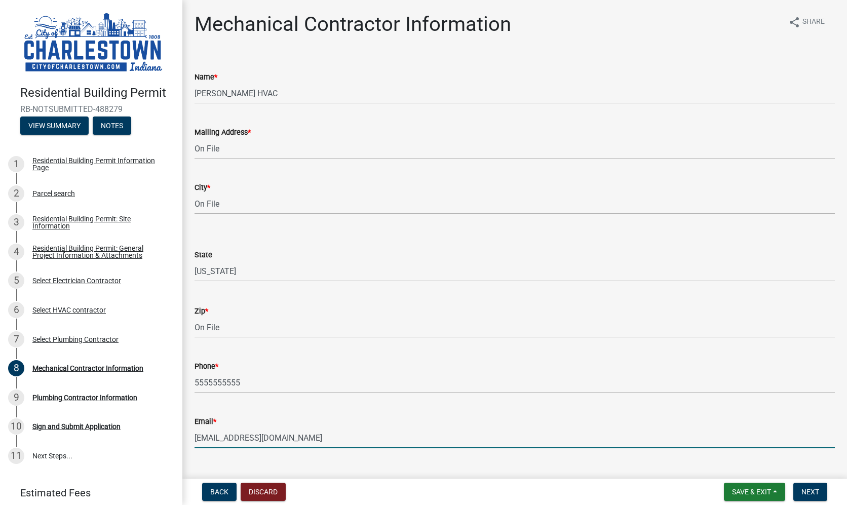
type input "[EMAIL_ADDRESS][DOMAIN_NAME]"
click at [816, 496] on button "Next" at bounding box center [811, 492] width 34 height 18
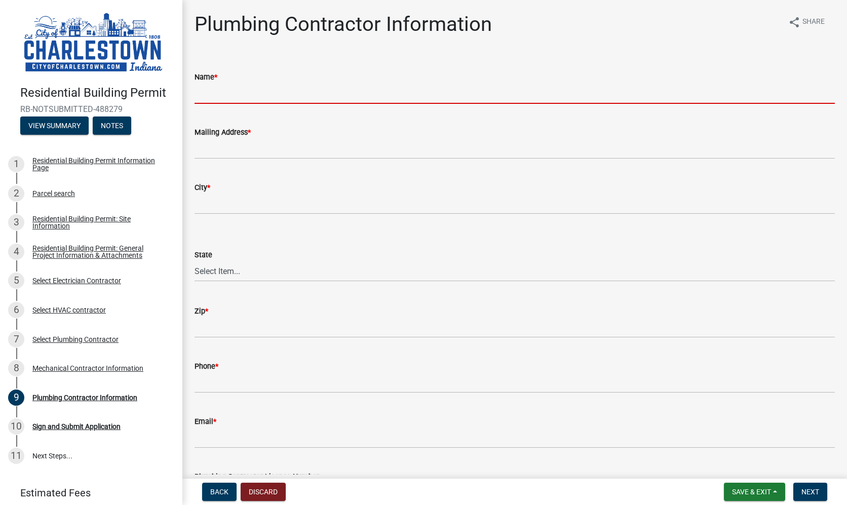
click at [234, 99] on input "Name *" at bounding box center [515, 93] width 641 height 21
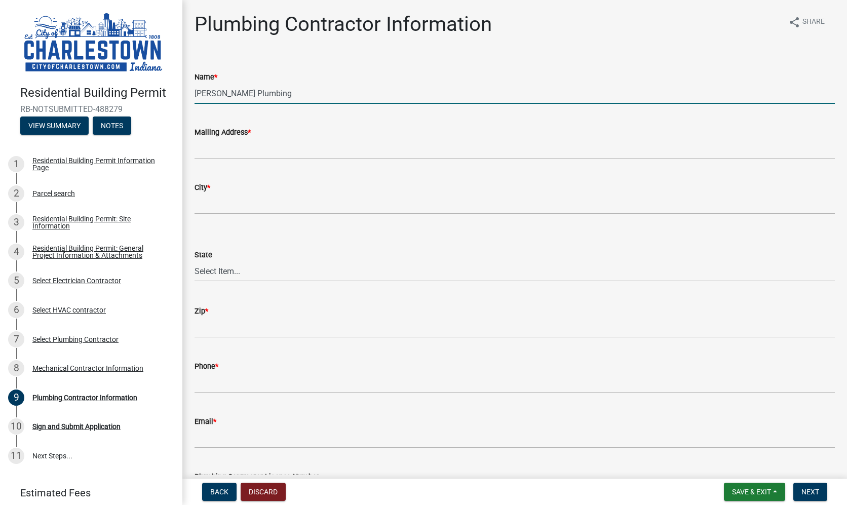
type input "[PERSON_NAME] Plumbing"
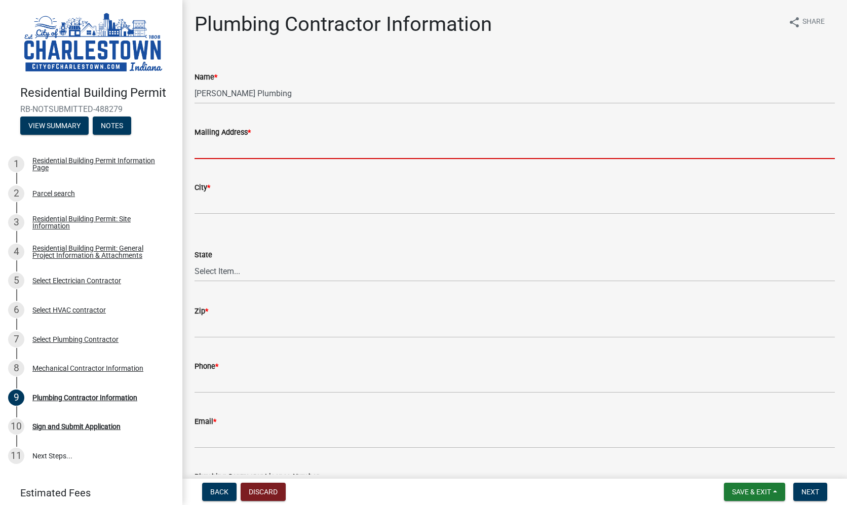
paste input "On File"
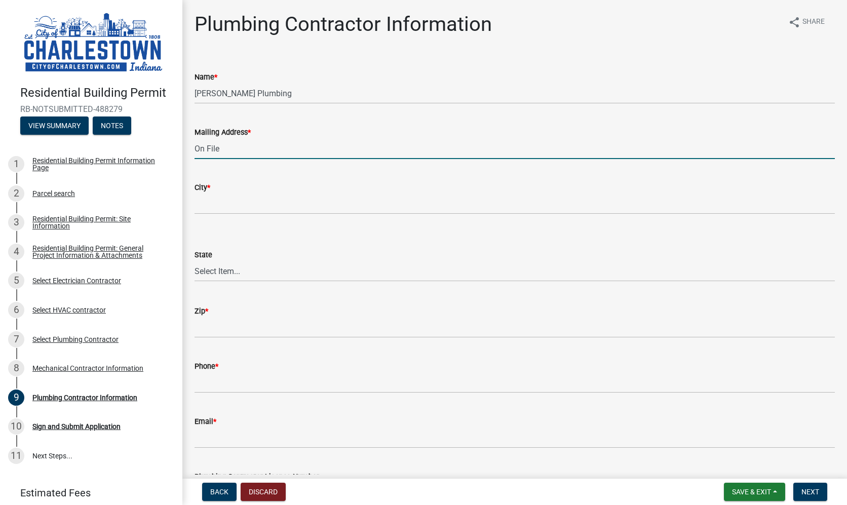
type input "On File"
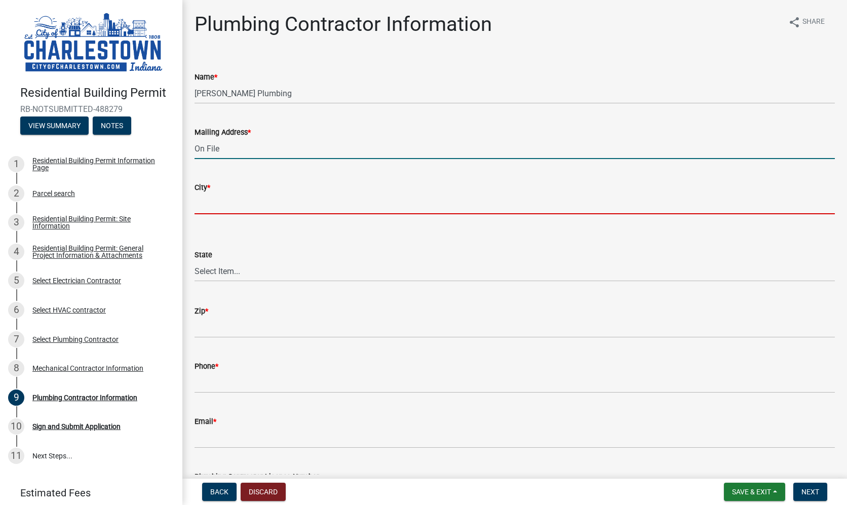
click at [229, 207] on input "City *" at bounding box center [515, 204] width 641 height 21
paste input "On File"
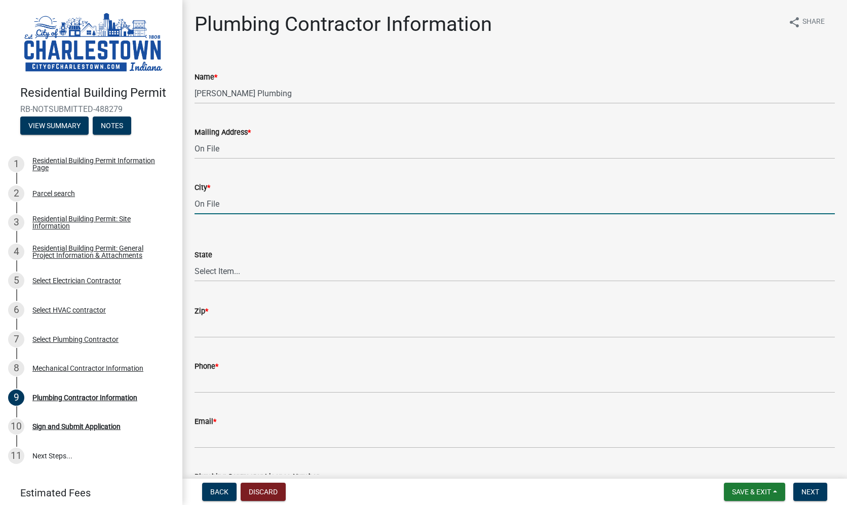
type input "On File"
click at [217, 274] on select "Select Item... [US_STATE] [US_STATE] [US_STATE] [US_STATE] [US_STATE] [US_STATE…" at bounding box center [515, 271] width 641 height 21
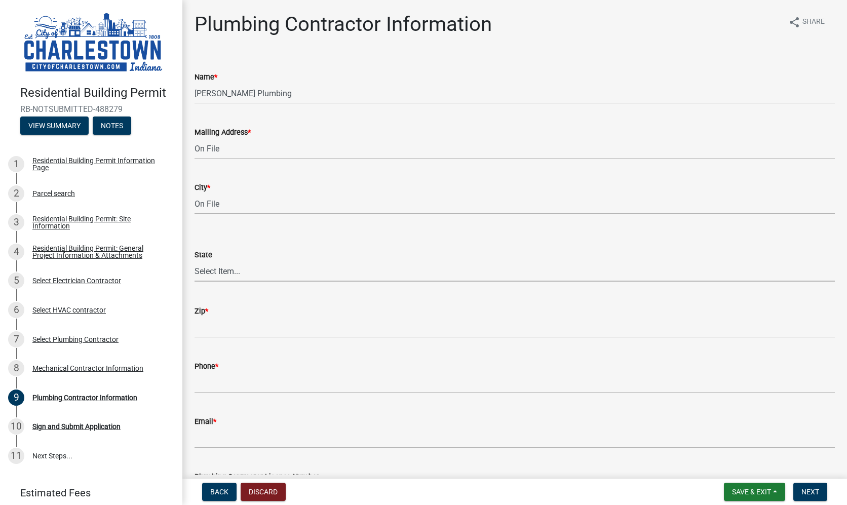
select select "IN"
click at [204, 329] on input "Zip *" at bounding box center [515, 327] width 641 height 21
paste input "On File"
type input "On File"
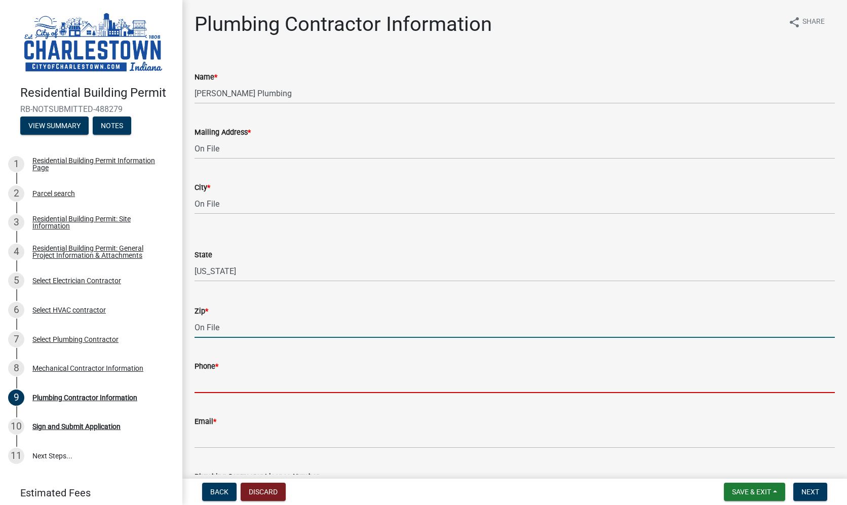
click at [209, 389] on input "Phone *" at bounding box center [515, 383] width 641 height 21
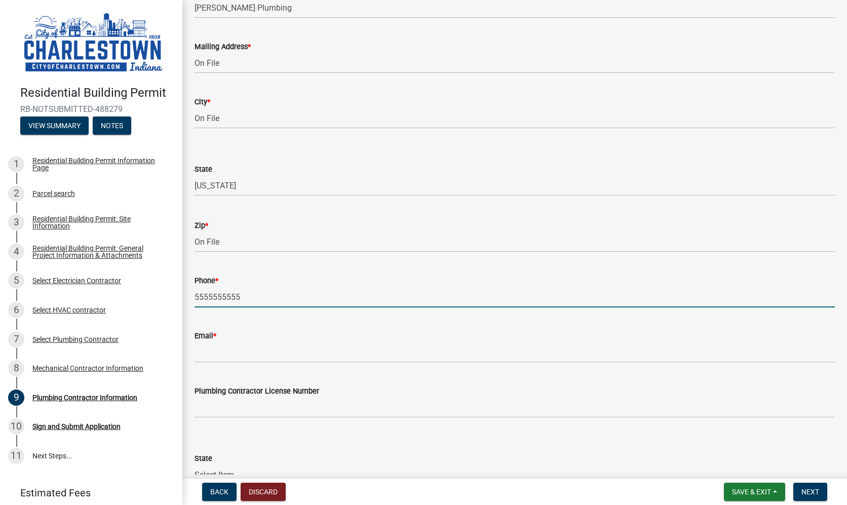
scroll to position [109, 0]
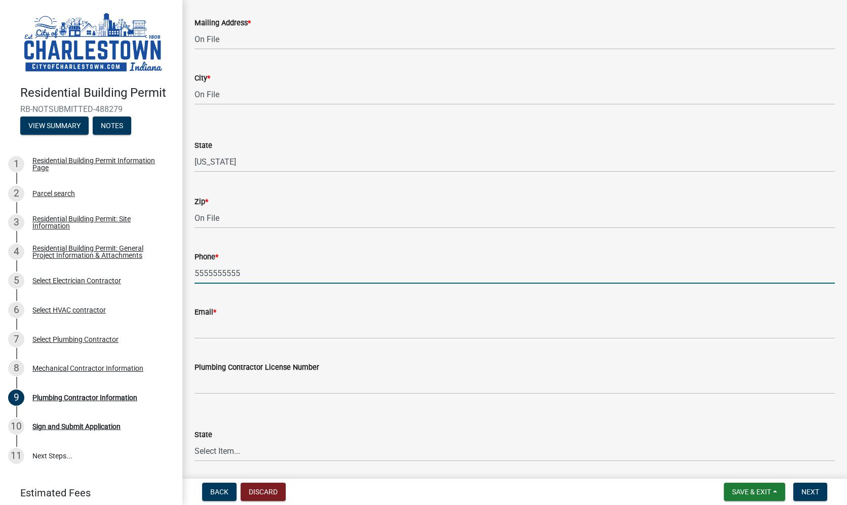
type input "5555555555"
click at [234, 331] on input "Email *" at bounding box center [515, 328] width 641 height 21
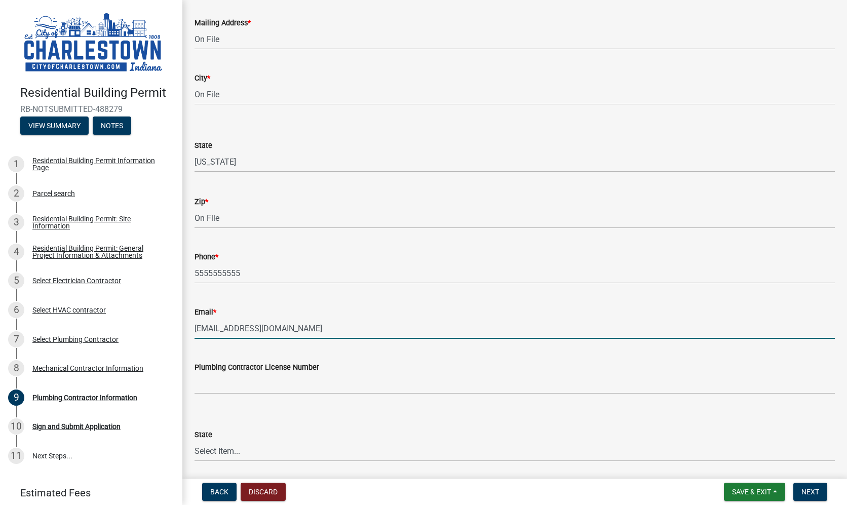
type input "[EMAIL_ADDRESS][DOMAIN_NAME]"
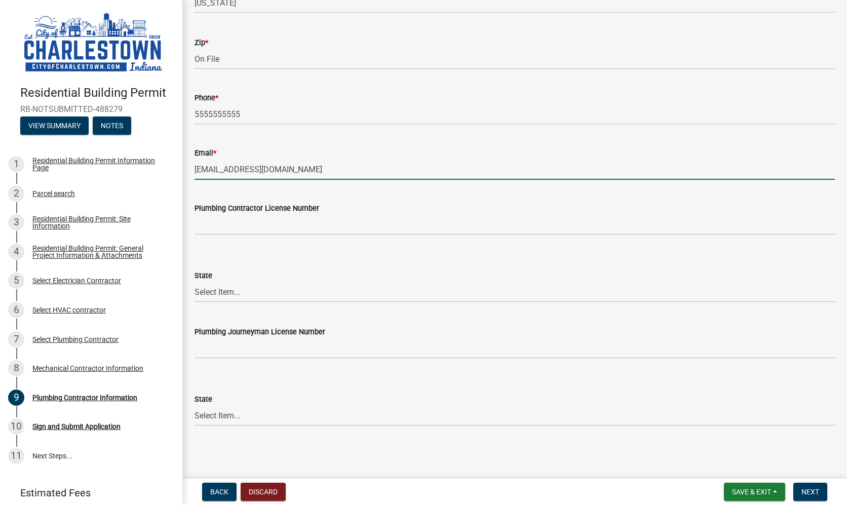
scroll to position [269, 0]
click at [817, 492] on span "Next" at bounding box center [811, 492] width 18 height 8
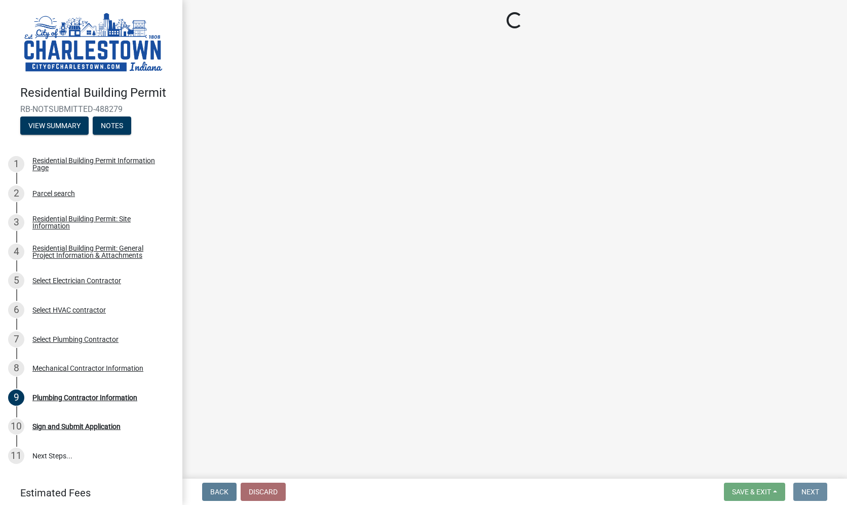
scroll to position [0, 0]
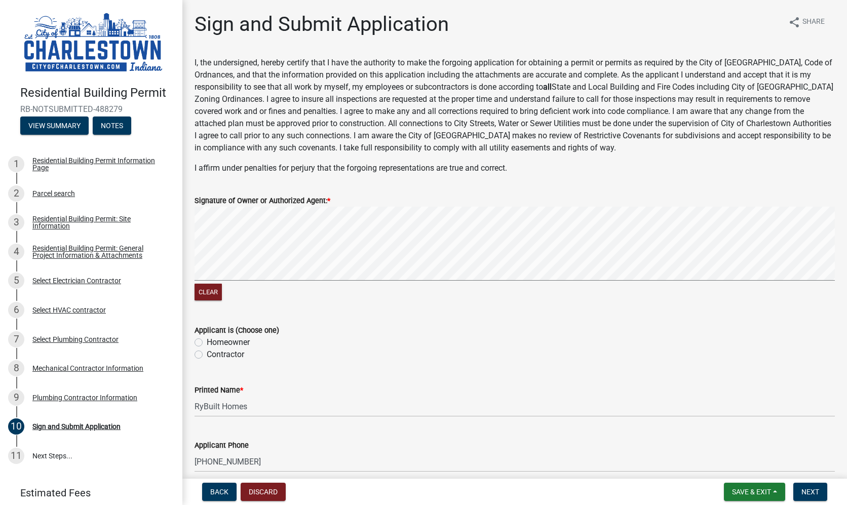
click at [471, 190] on form "Signature of Owner or Authorized Agent: * Clear" at bounding box center [515, 242] width 641 height 121
click at [207, 354] on label "Contractor" at bounding box center [226, 355] width 38 height 12
click at [207, 354] on input "Contractor" at bounding box center [210, 352] width 7 height 7
radio input "true"
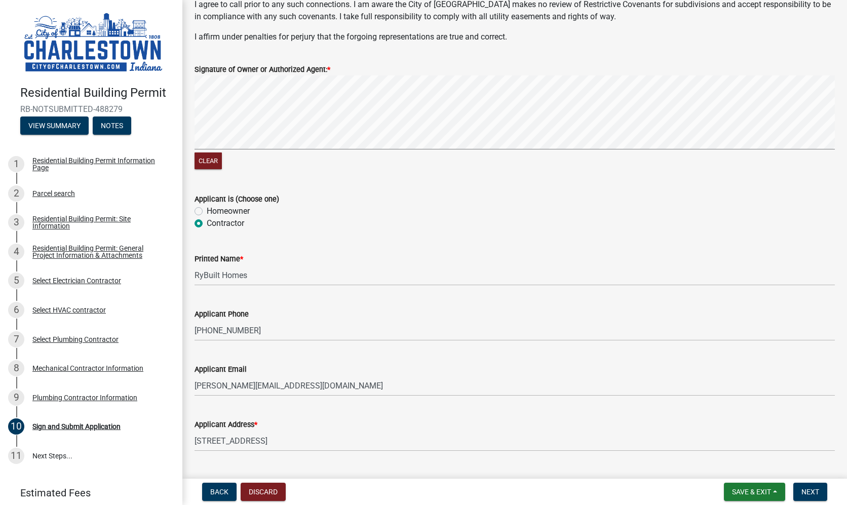
scroll to position [132, 0]
click at [253, 277] on input "RyBuilt Homes" at bounding box center [515, 274] width 641 height 21
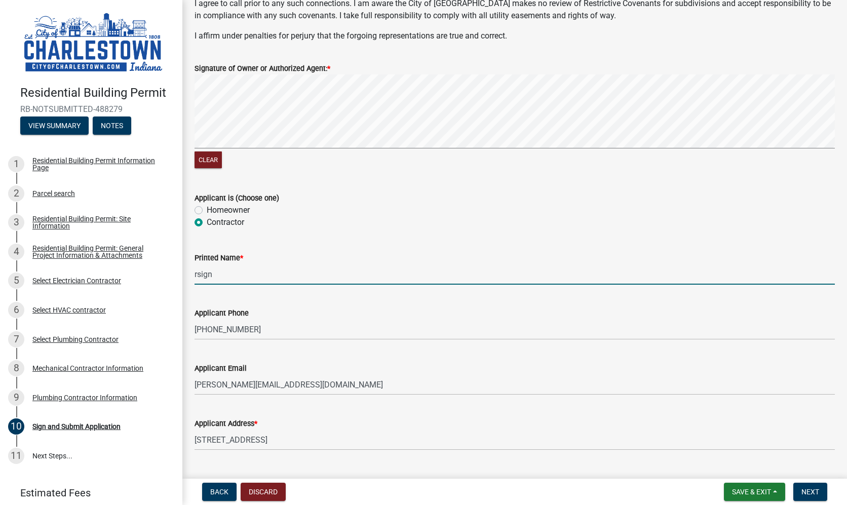
type input "[PERSON_NAME], Member, RyBuilt, LLC"
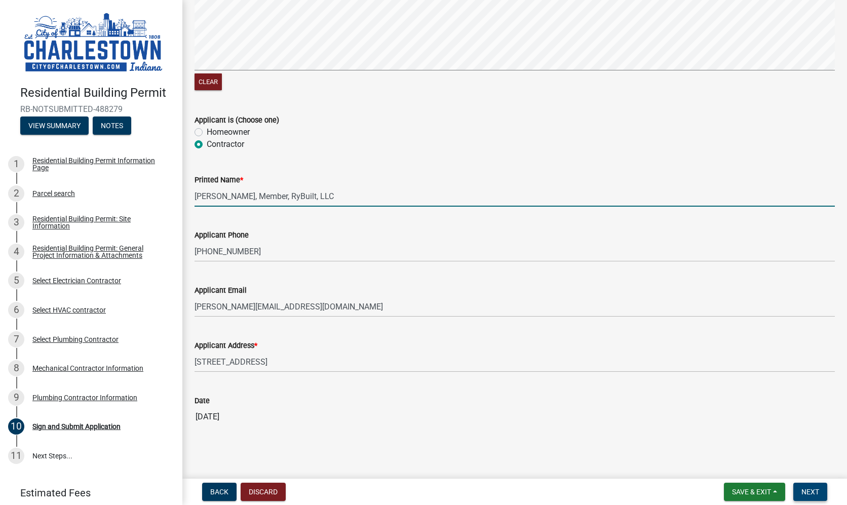
scroll to position [210, 0]
click at [808, 497] on button "Next" at bounding box center [811, 492] width 34 height 18
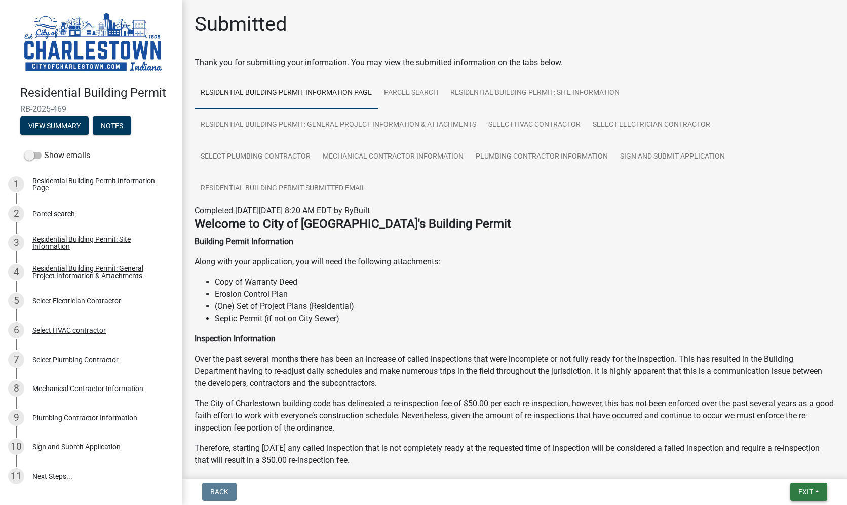
click at [806, 492] on span "Exit" at bounding box center [806, 492] width 15 height 8
click at [782, 467] on button "Save & Exit" at bounding box center [787, 466] width 81 height 24
